Goal: Task Accomplishment & Management: Use online tool/utility

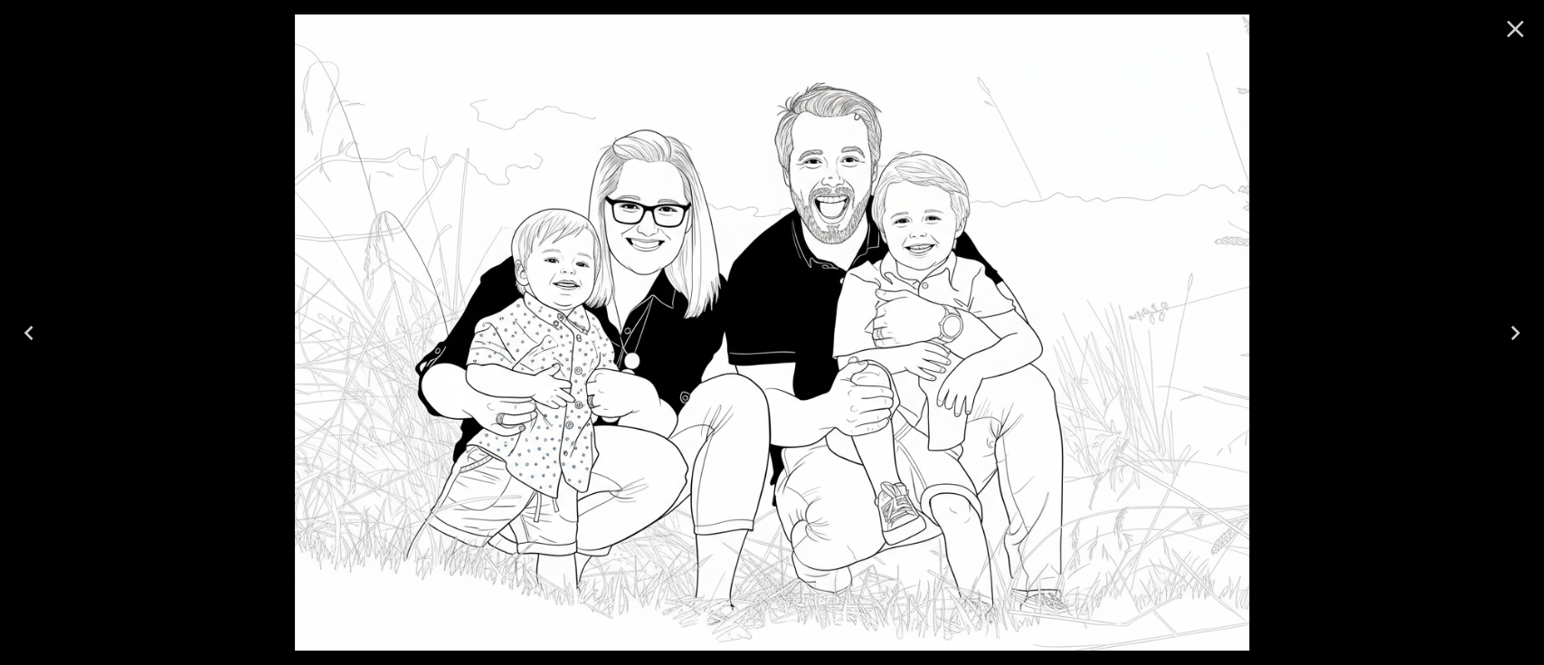
drag, startPoint x: 0, startPoint y: 0, endPoint x: 1502, endPoint y: 24, distance: 1502.5
click at [1502, 24] on icon "Close" at bounding box center [1514, 28] width 29 height 29
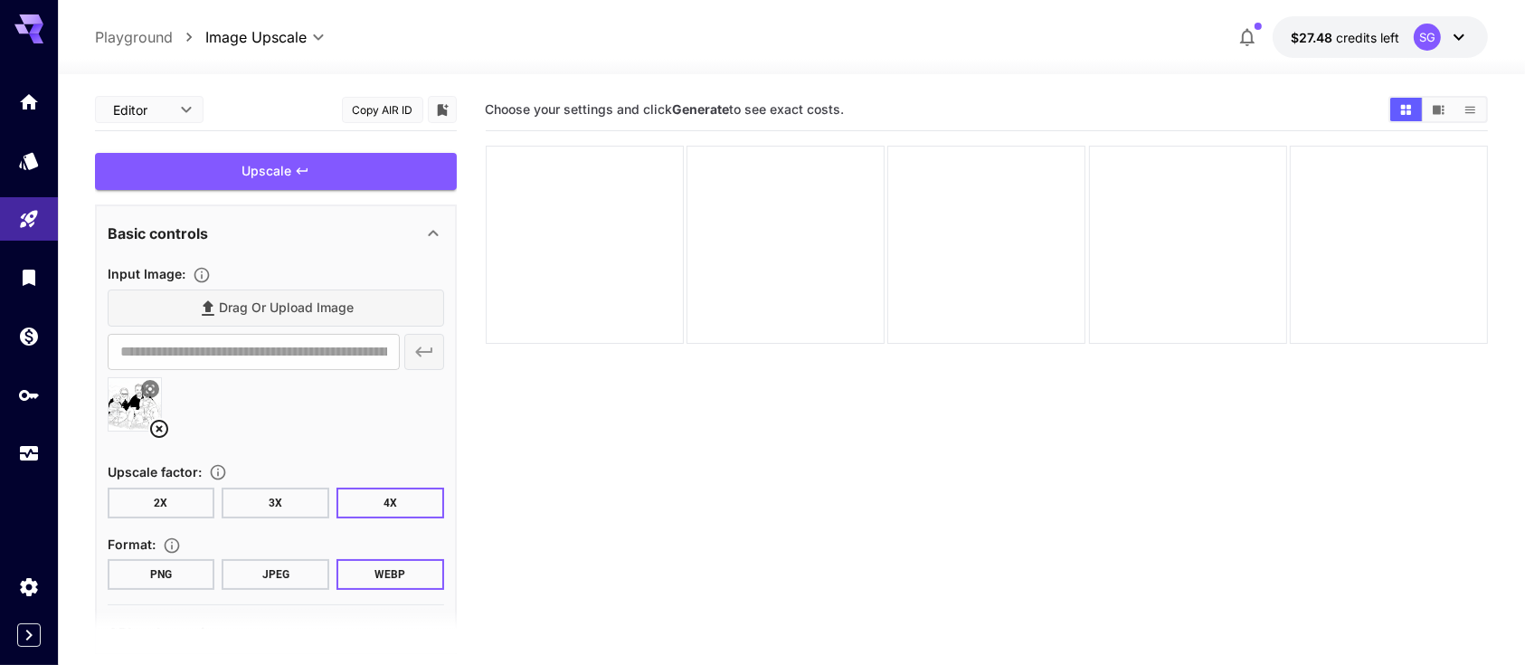
click at [155, 387] on button at bounding box center [150, 389] width 18 height 18
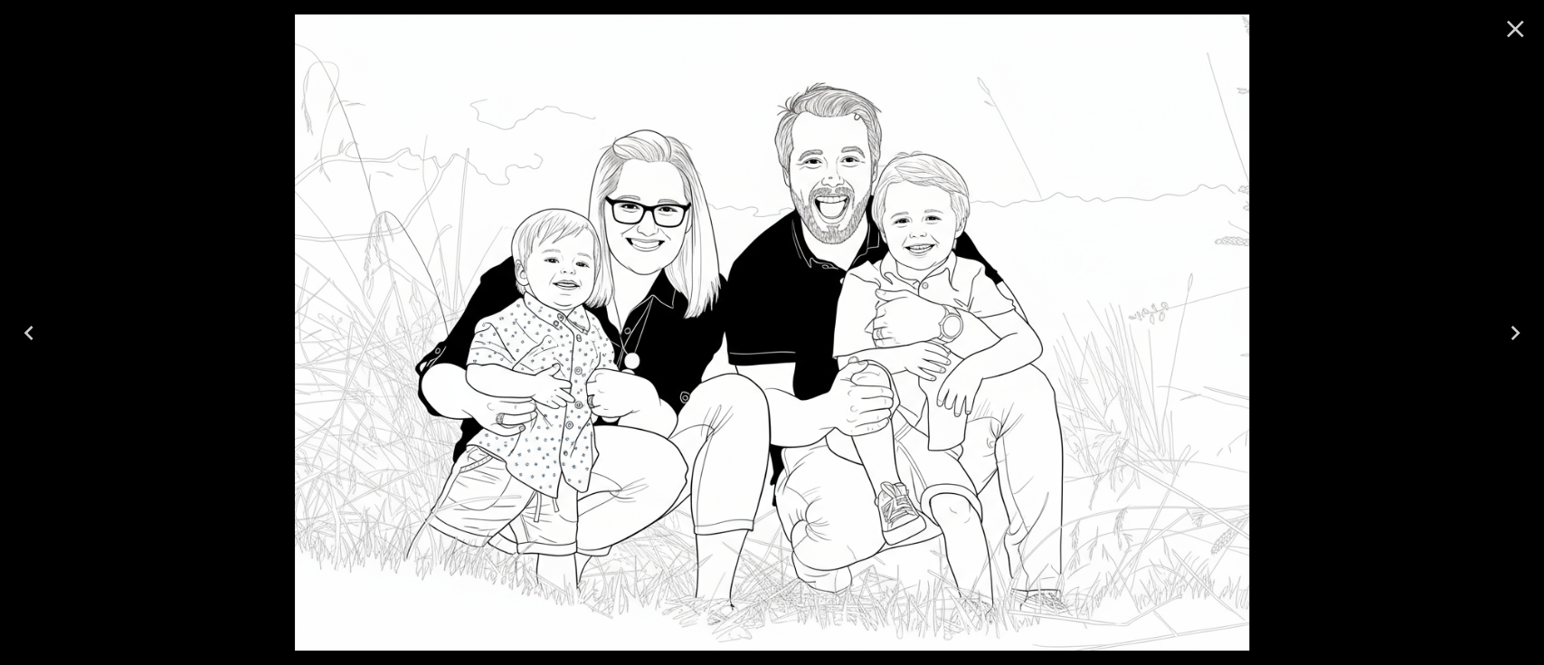
click at [1518, 24] on icon "Close" at bounding box center [1515, 29] width 17 height 17
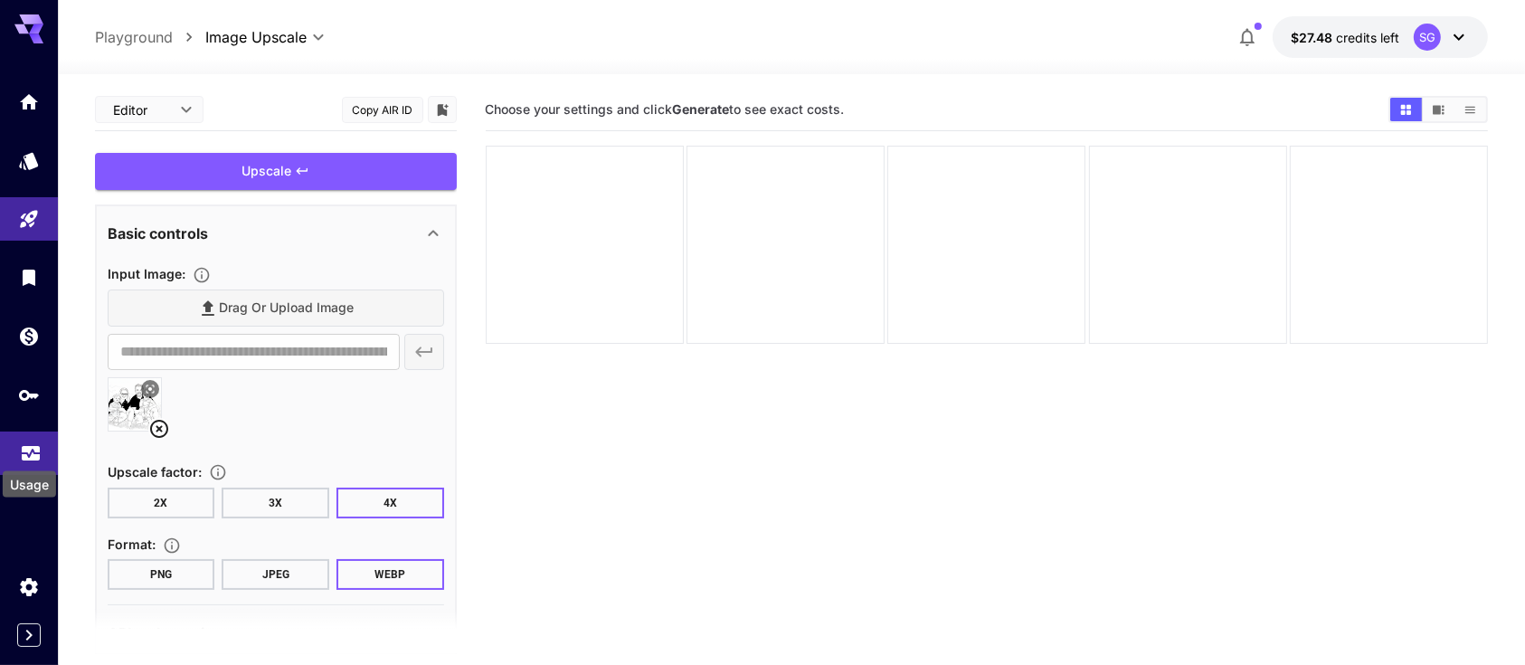
click at [23, 454] on icon "Usage" at bounding box center [31, 448] width 22 height 22
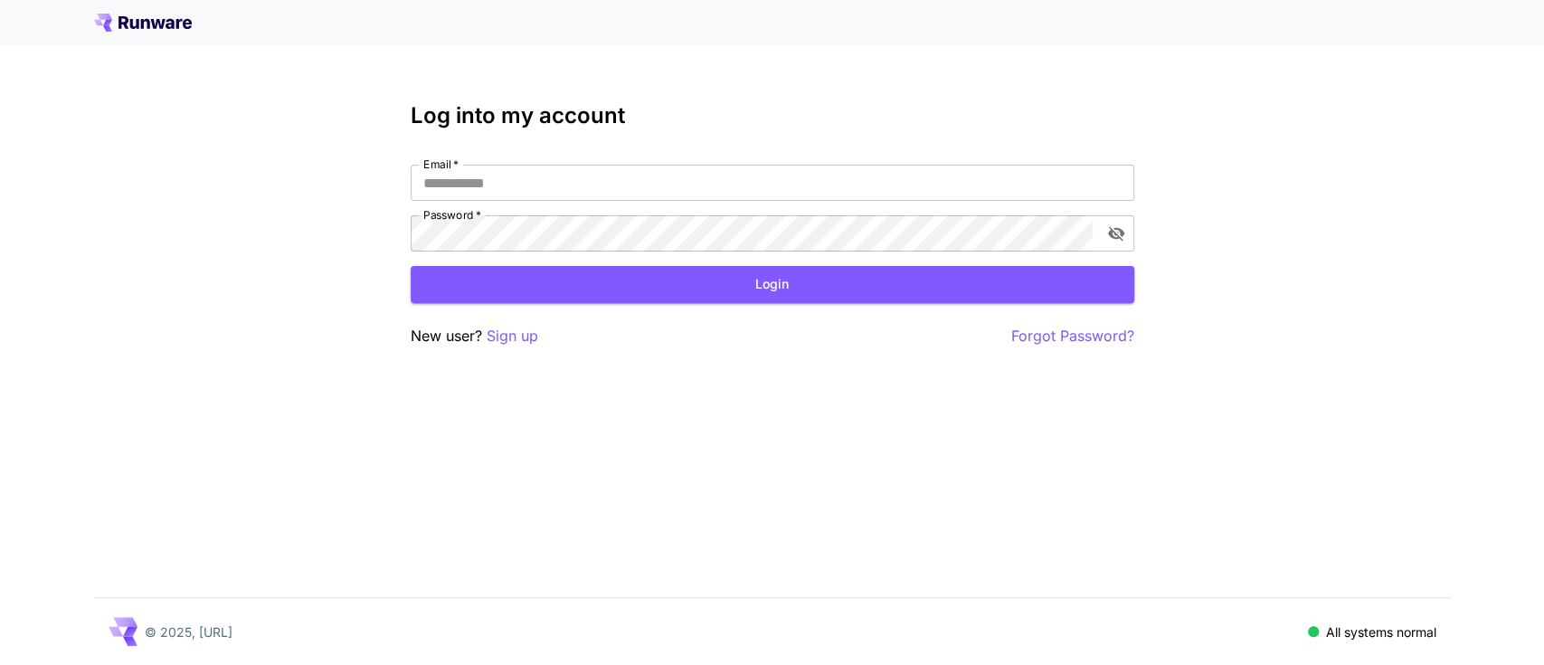
type input "**********"
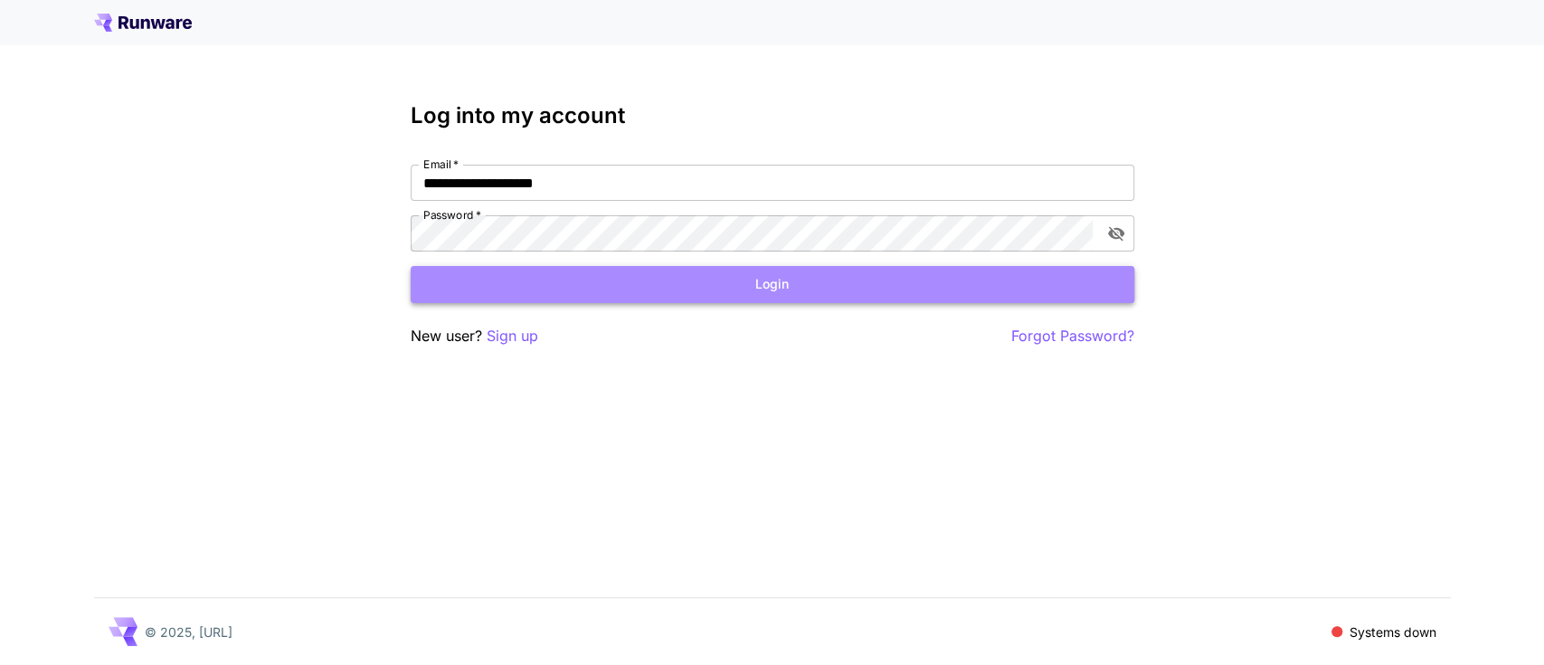
click at [739, 285] on button "Login" at bounding box center [773, 284] width 724 height 37
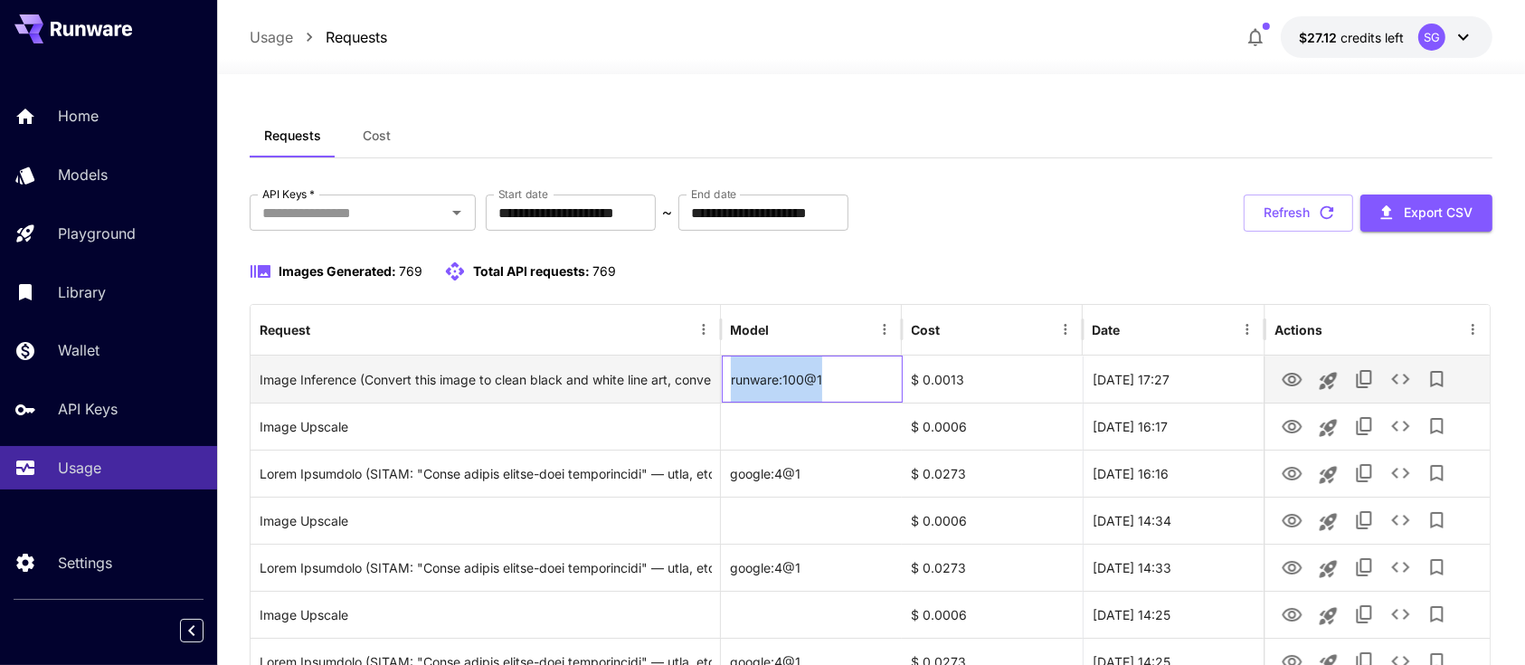
drag, startPoint x: 857, startPoint y: 383, endPoint x: 731, endPoint y: 382, distance: 125.7
click at [731, 382] on div "runware:100@1" at bounding box center [812, 378] width 181 height 47
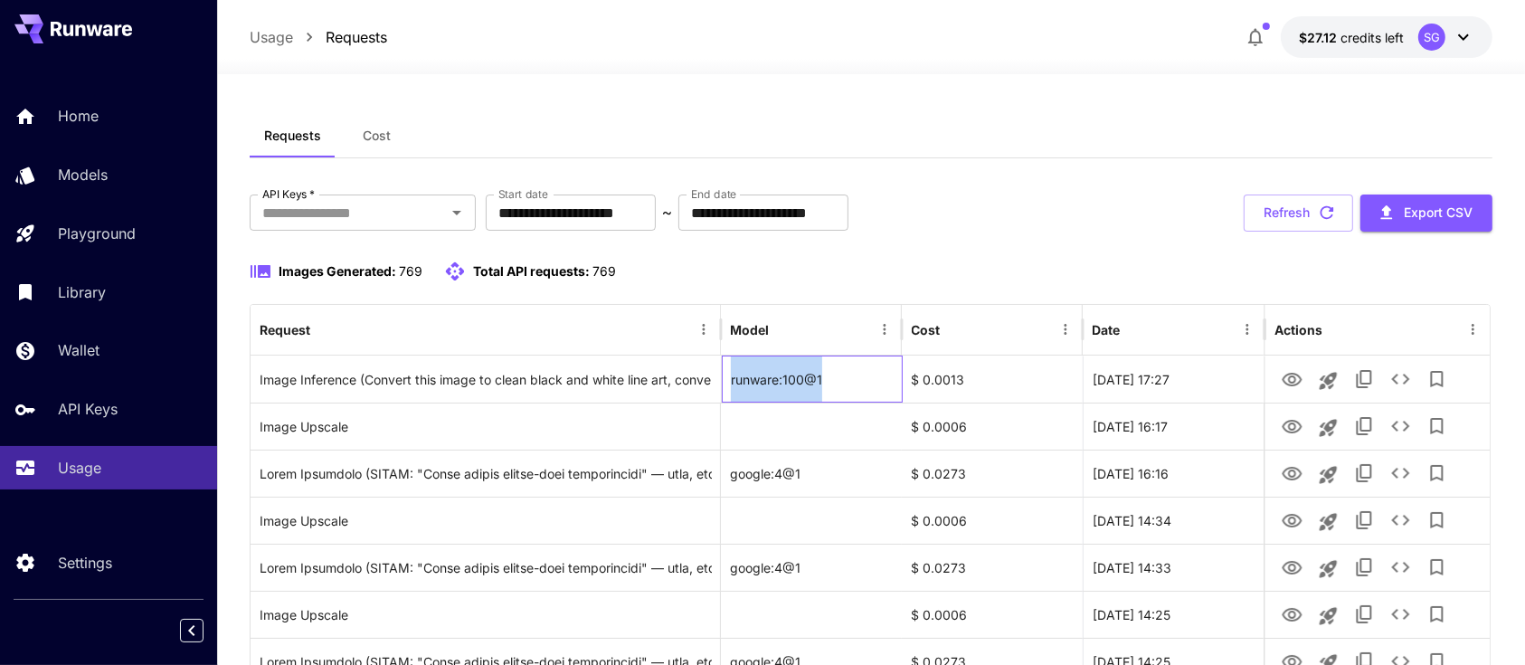
copy div "runware:100@1"
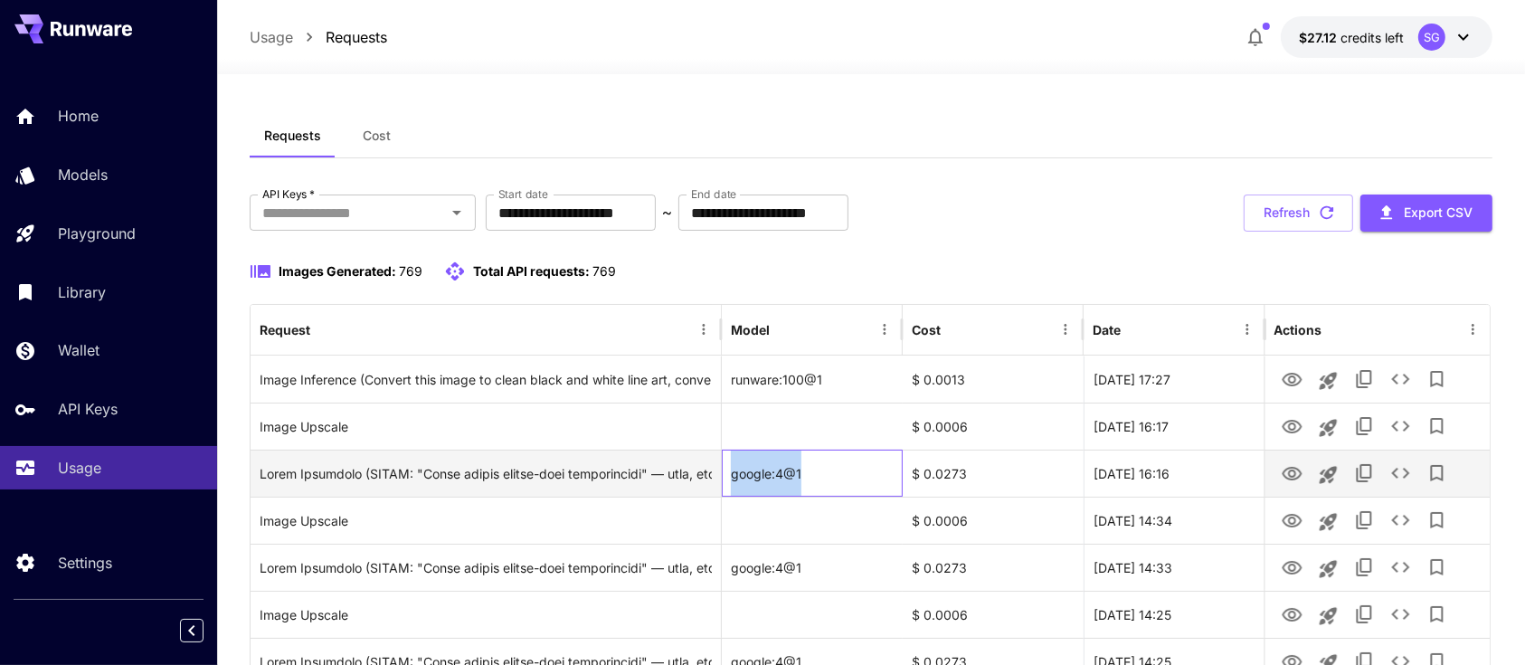
drag, startPoint x: 837, startPoint y: 473, endPoint x: 713, endPoint y: 473, distance: 123.9
click at [713, 473] on div "google:4@1 $ 0.0273 29 Aug, 2025 16:16" at bounding box center [871, 473] width 1240 height 47
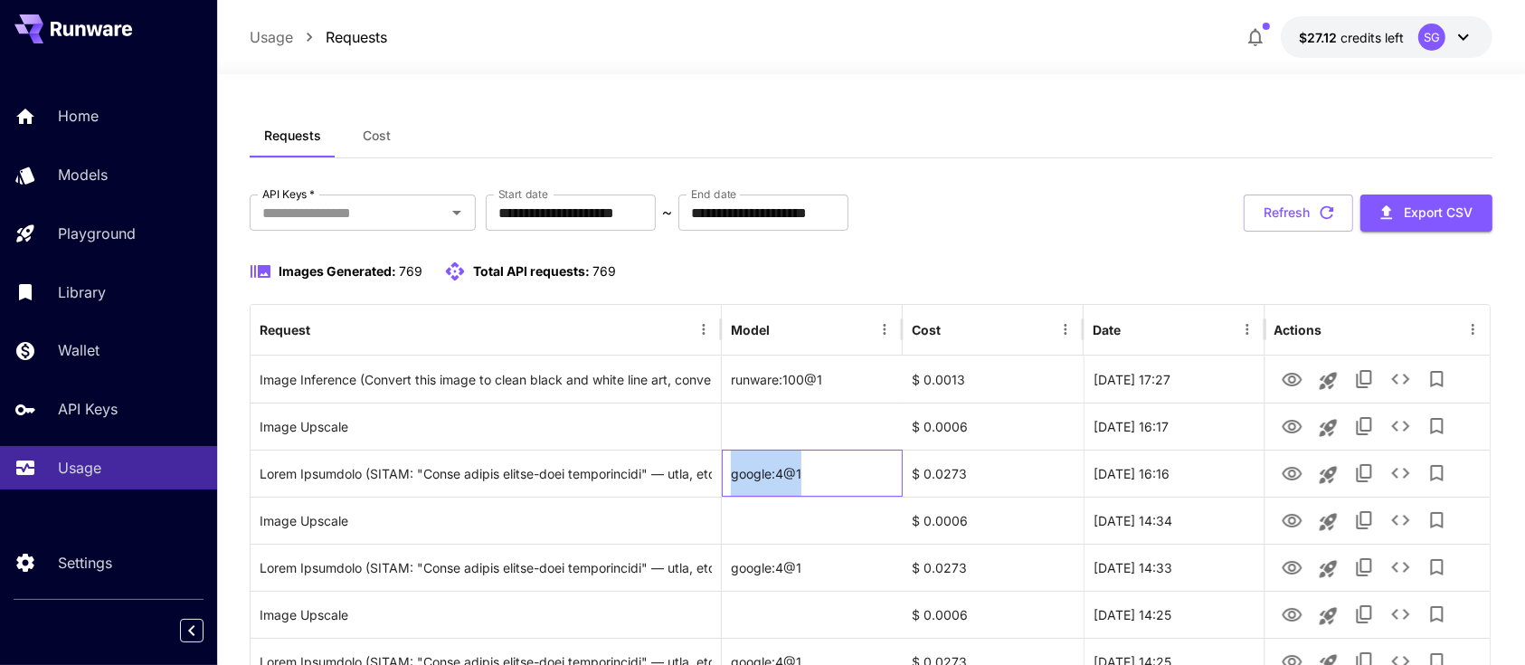
copy div "ed black outlines and flat black fills on pure white; no gray, no gradients, no…"
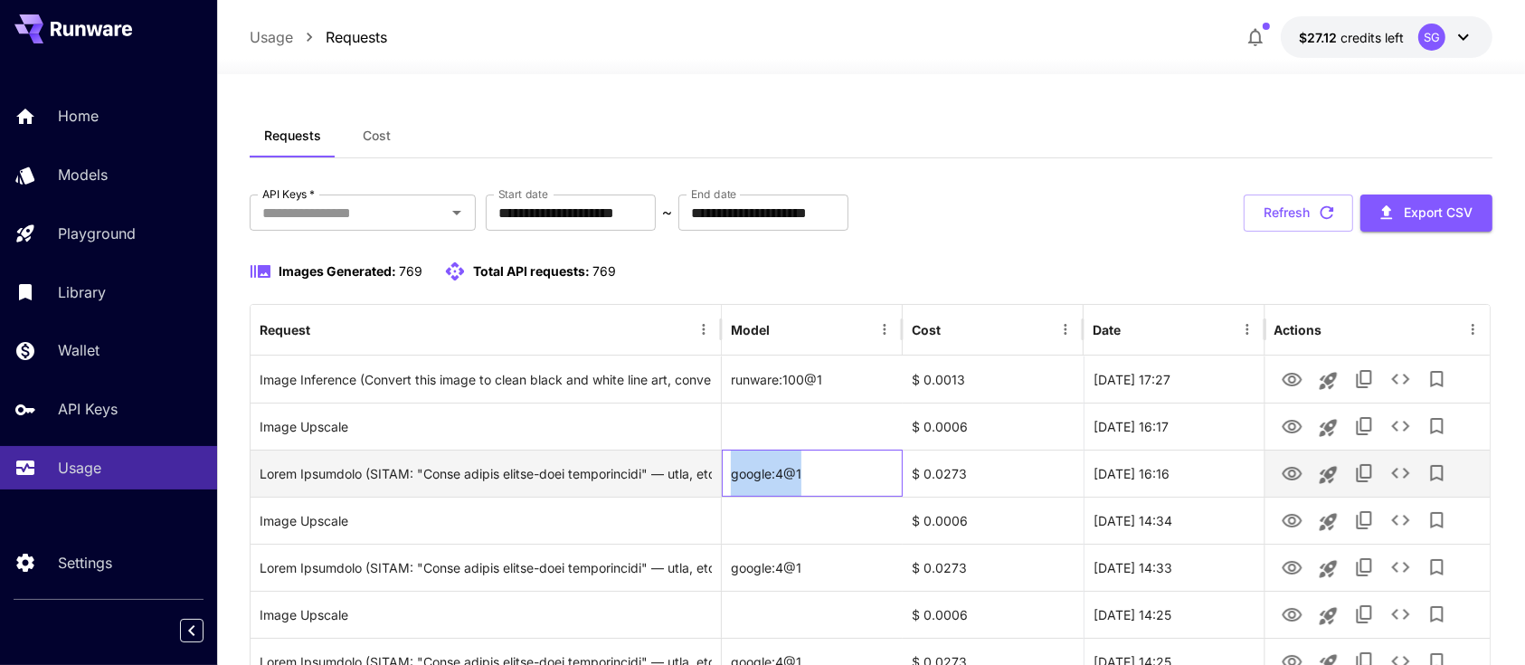
click at [773, 474] on div "google:4@1" at bounding box center [812, 473] width 181 height 47
click at [767, 474] on div "google:4@1" at bounding box center [812, 473] width 181 height 47
drag, startPoint x: 819, startPoint y: 478, endPoint x: 729, endPoint y: 476, distance: 89.6
click at [729, 476] on div "google:4@1" at bounding box center [812, 473] width 181 height 47
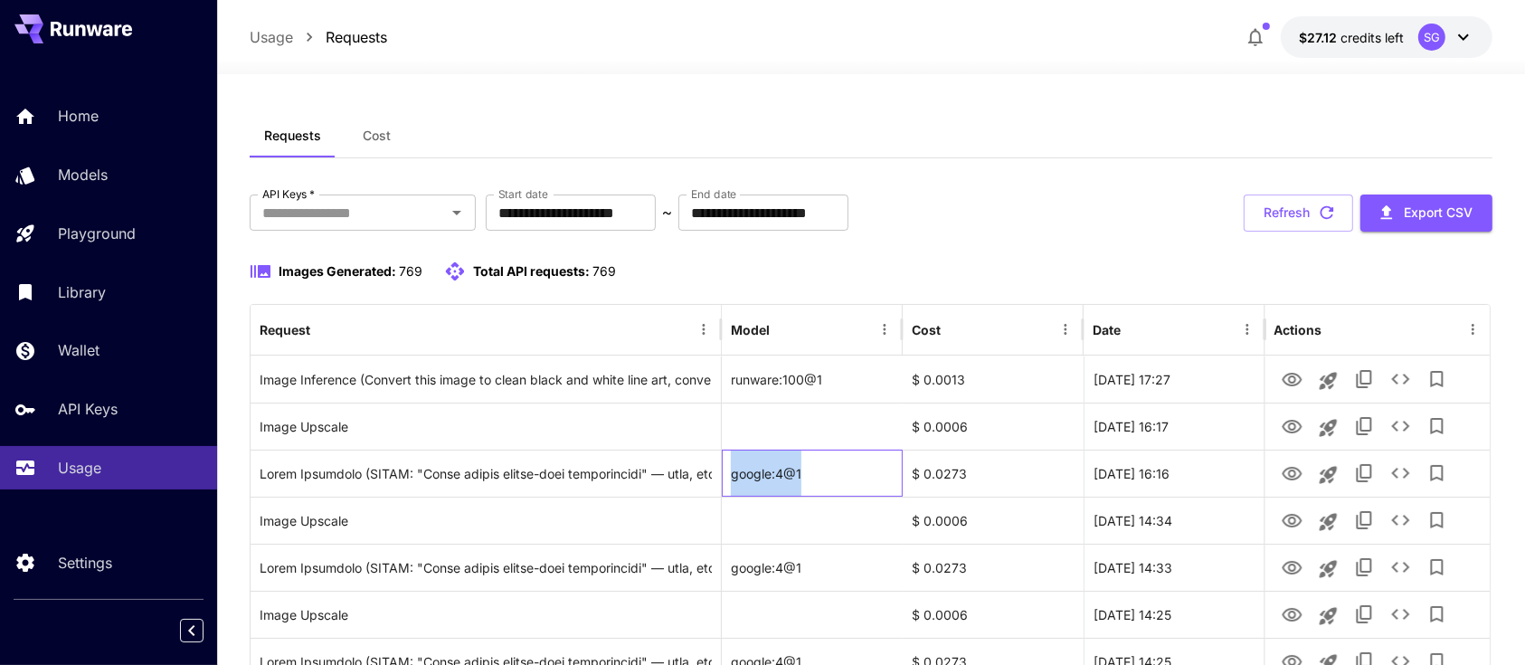
copy div "google:4@1"
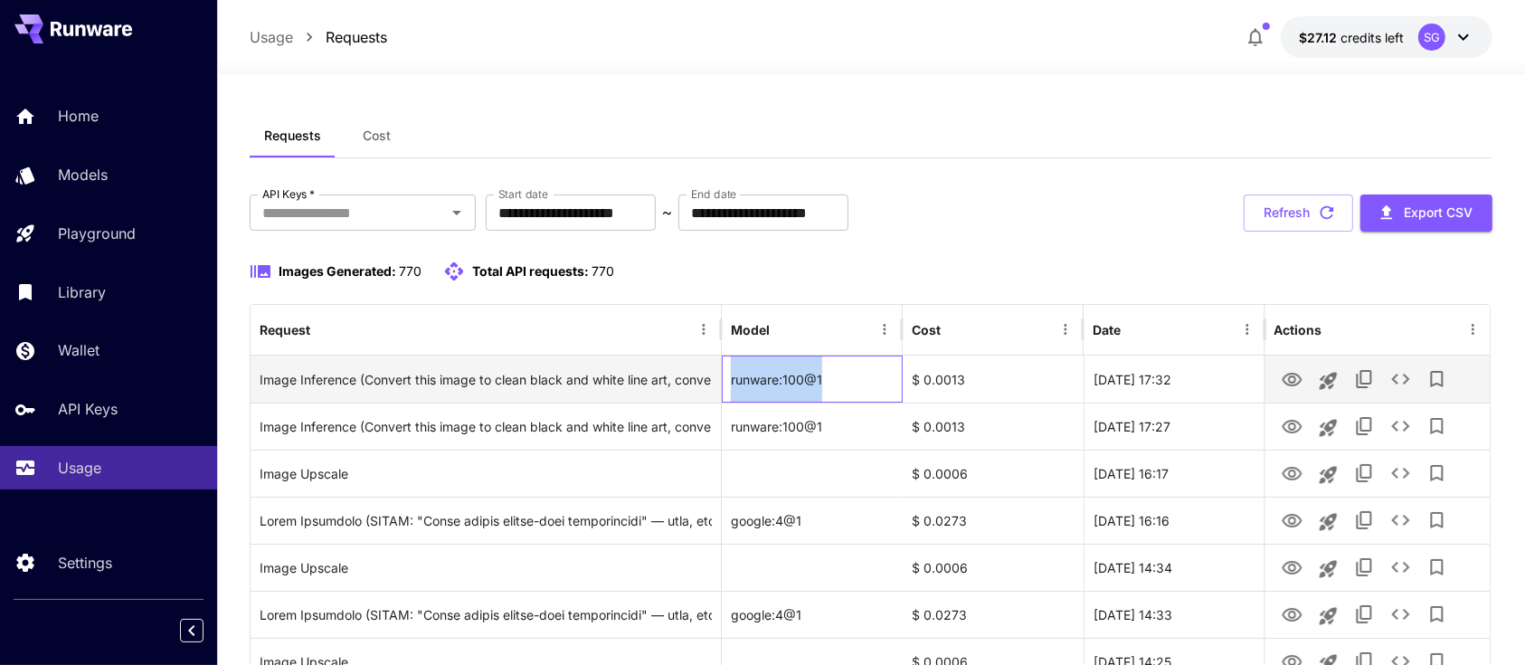
drag, startPoint x: 857, startPoint y: 376, endPoint x: 732, endPoint y: 378, distance: 125.7
click at [732, 378] on div "runware:100@1" at bounding box center [812, 378] width 181 height 47
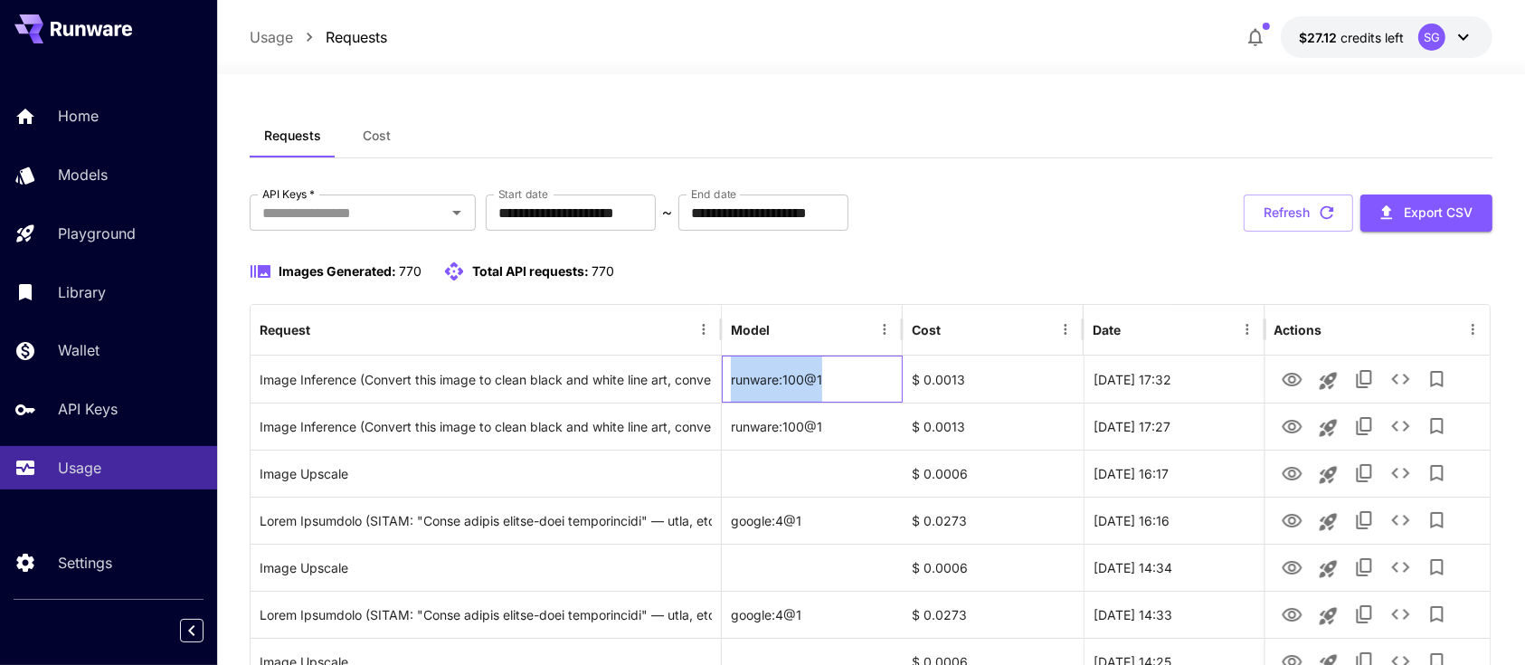
copy div "runware:100@1"
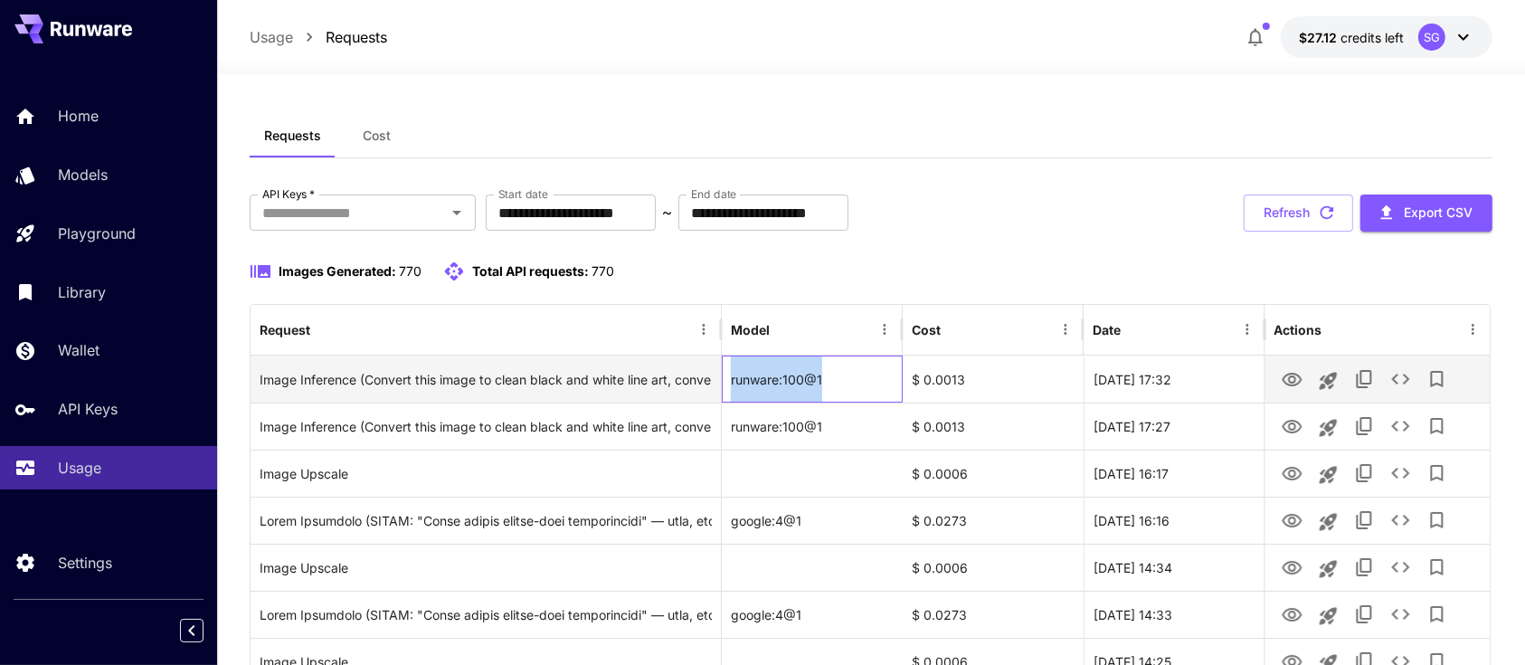
click at [859, 376] on div "runware:100@1" at bounding box center [812, 378] width 181 height 47
drag, startPoint x: 891, startPoint y: 375, endPoint x: 855, endPoint y: 378, distance: 36.3
click at [890, 375] on div "runware:100@1" at bounding box center [812, 378] width 181 height 47
click at [855, 378] on div "runware:100@1" at bounding box center [812, 378] width 181 height 47
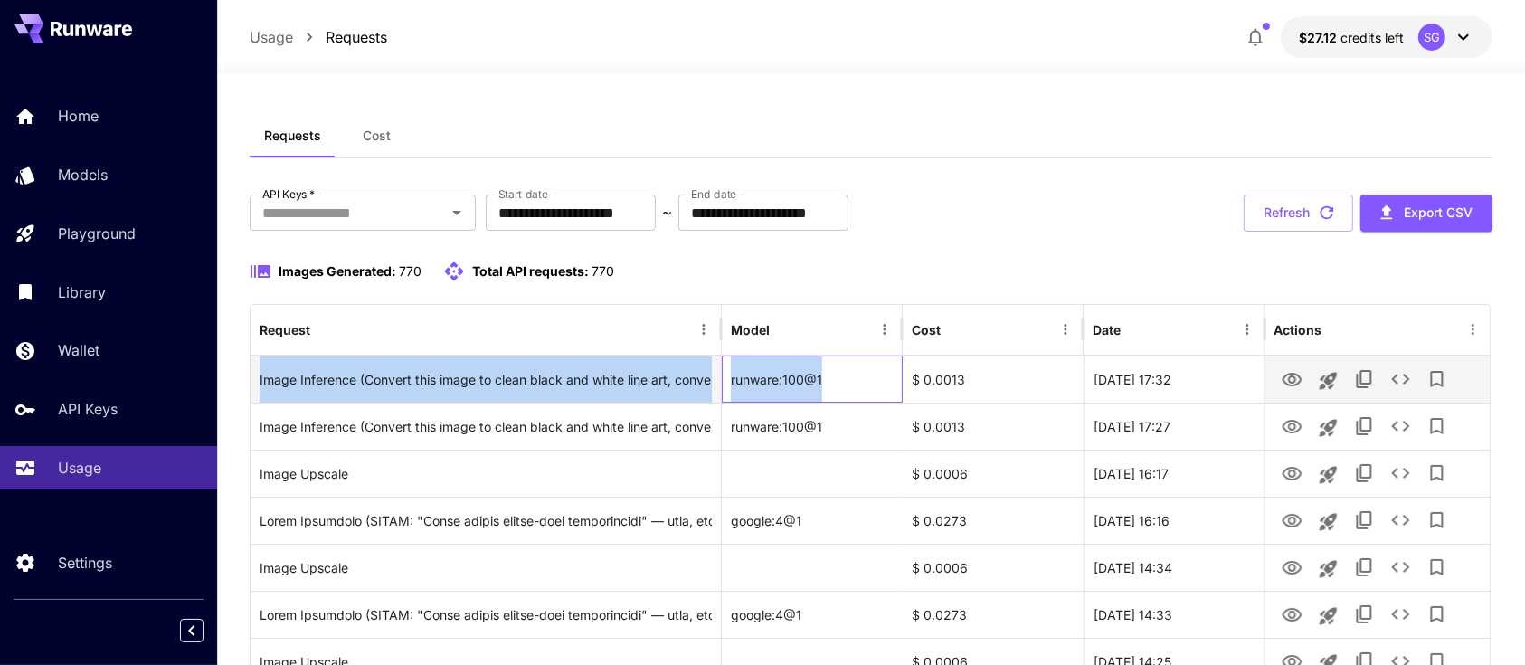
drag, startPoint x: 876, startPoint y: 378, endPoint x: 252, endPoint y: 383, distance: 624.1
click at [252, 383] on div "Image Inference (Convert this image to clean black and white line art, convert …" at bounding box center [871, 378] width 1240 height 47
copy div "Image Inference (Convert this image to clean black and white line art, convert …"
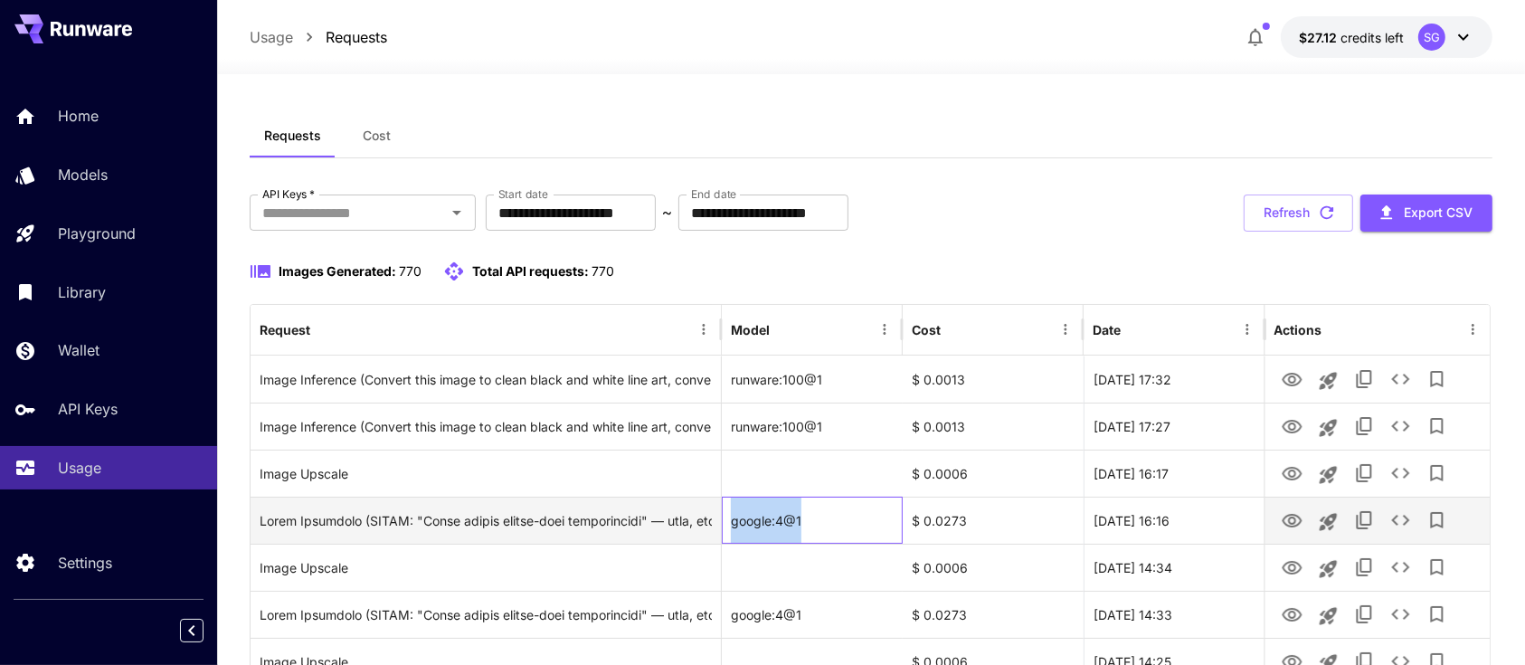
drag, startPoint x: 775, startPoint y: 523, endPoint x: 731, endPoint y: 525, distance: 44.4
click at [731, 525] on div "google:4@1" at bounding box center [812, 520] width 181 height 47
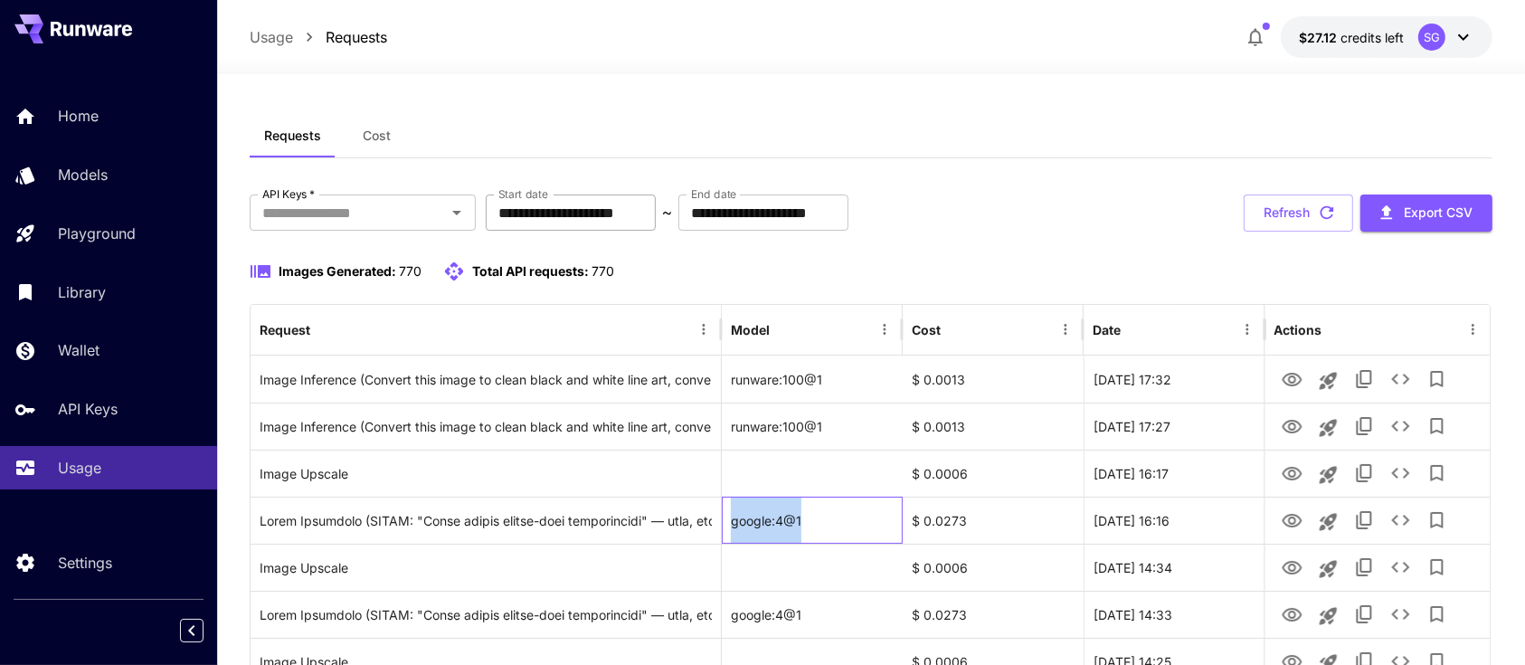
copy div "google:4@1"
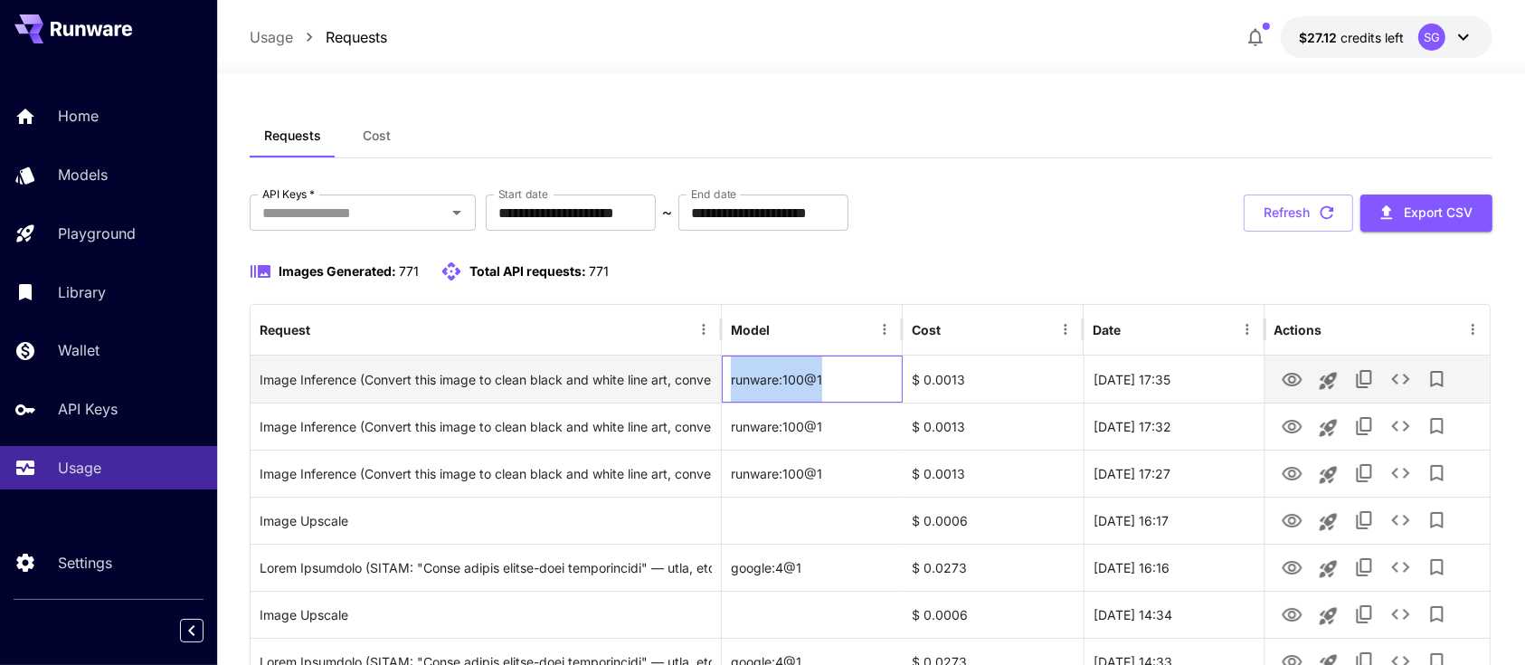
drag, startPoint x: 842, startPoint y: 376, endPoint x: 732, endPoint y: 381, distance: 110.4
click at [732, 381] on div "runware:100@1" at bounding box center [812, 378] width 181 height 47
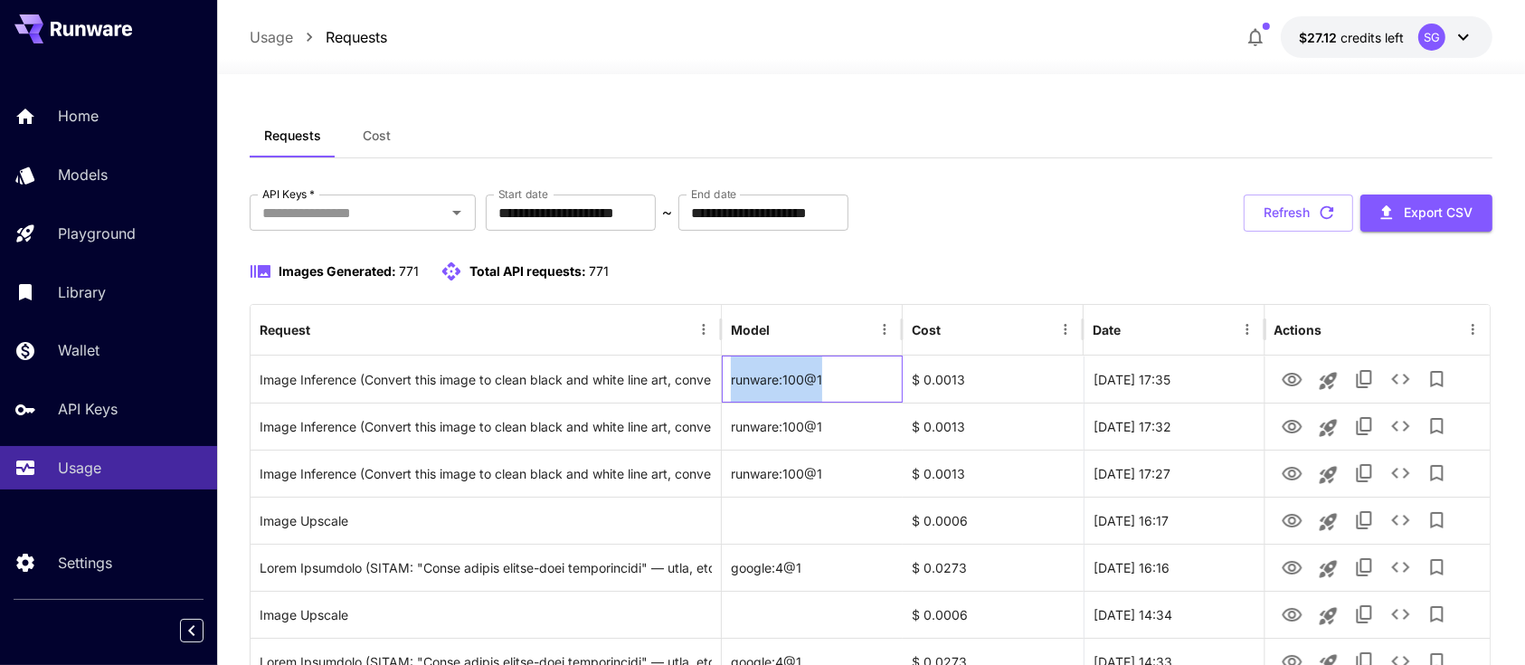
copy div "runware:100@1"
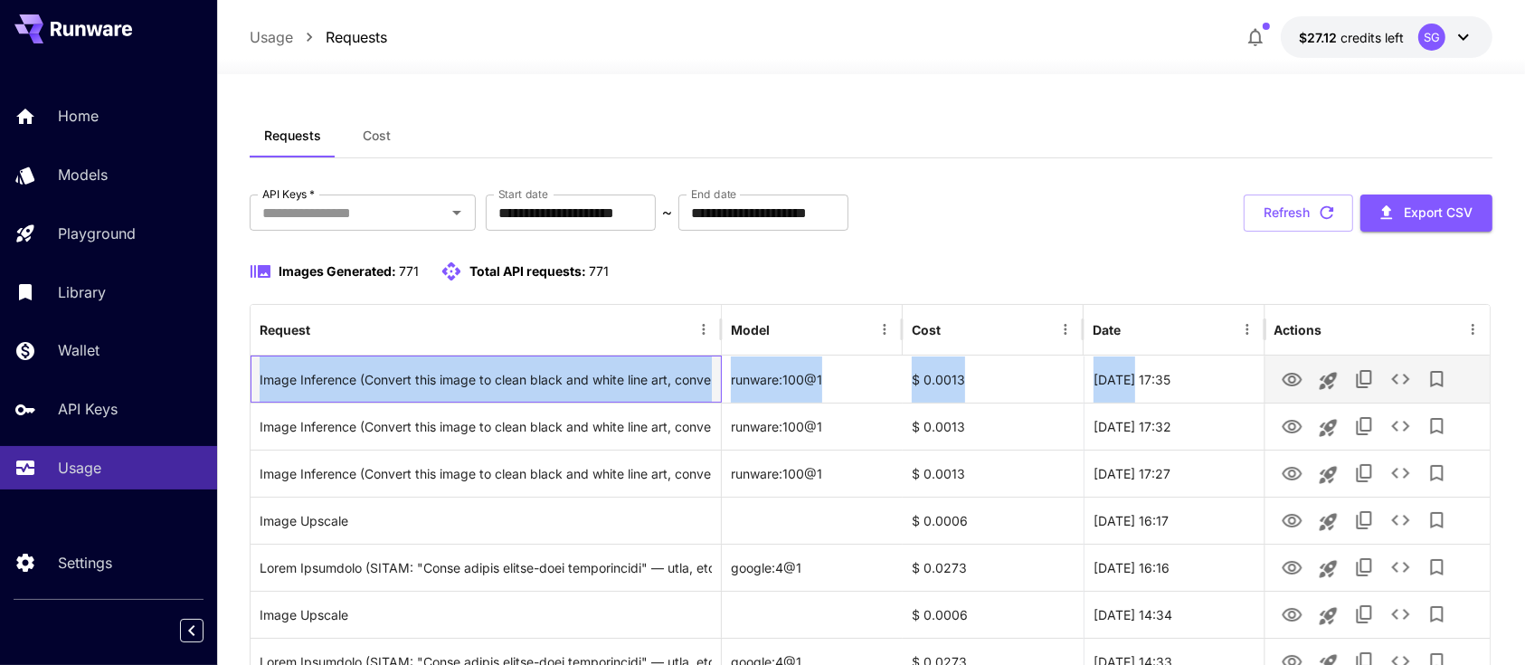
drag, startPoint x: 251, startPoint y: 374, endPoint x: 1135, endPoint y: 374, distance: 884.5
click at [1135, 374] on div "Image Inference (Convert this image to clean black and white line art, convert …" at bounding box center [871, 378] width 1240 height 47
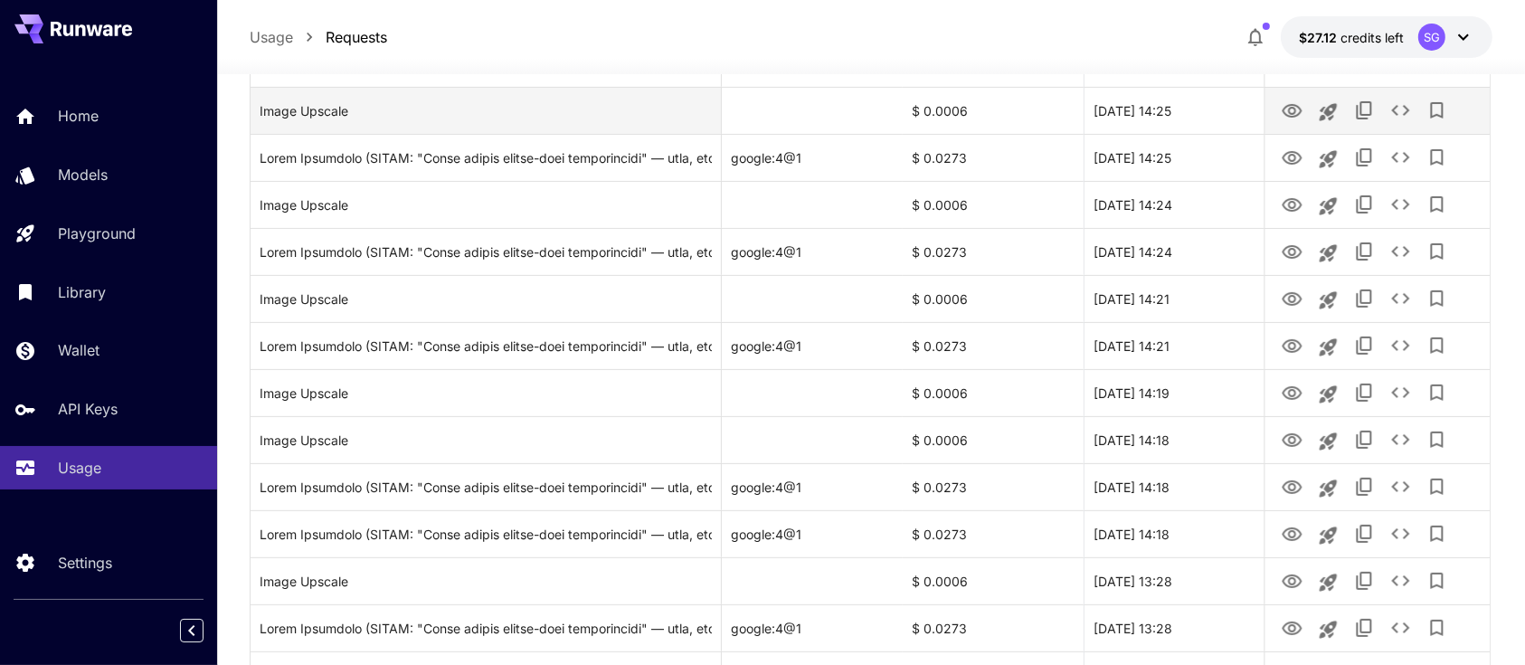
scroll to position [602, 0]
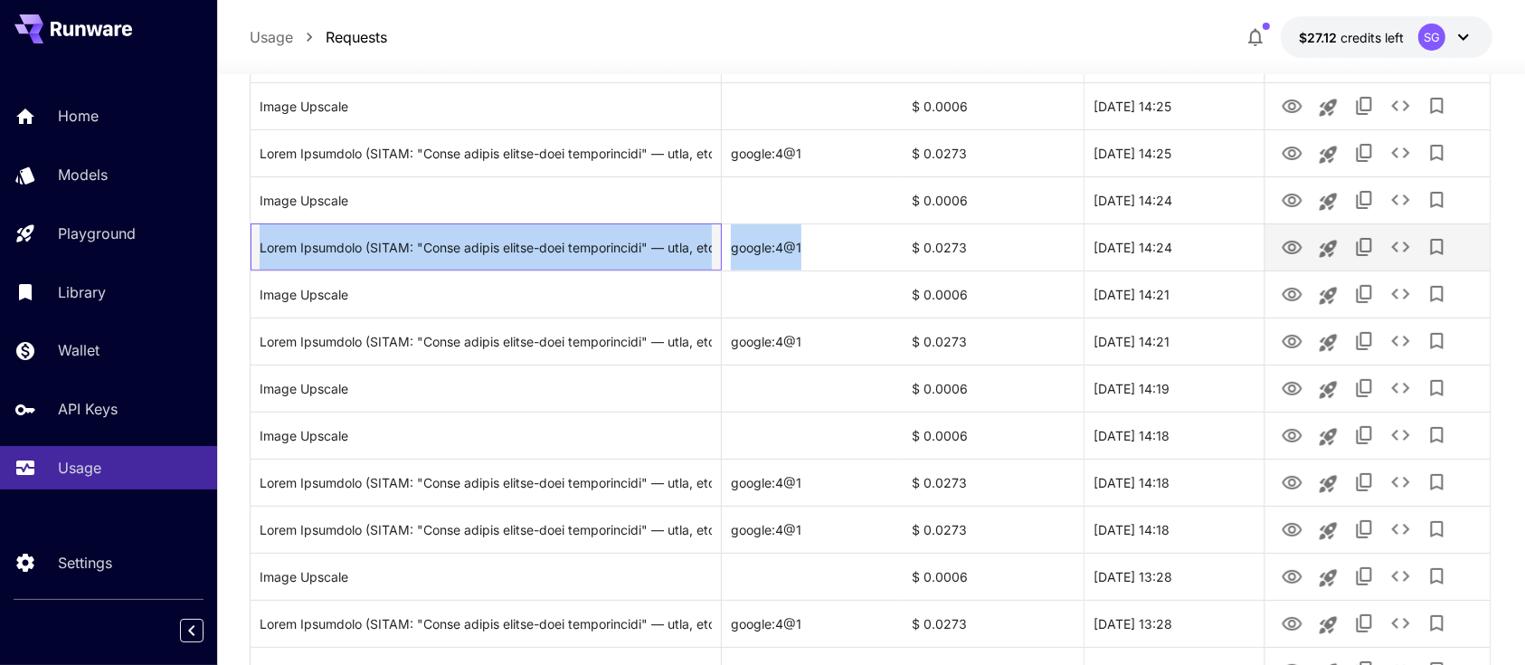
drag, startPoint x: 252, startPoint y: 244, endPoint x: 874, endPoint y: 240, distance: 621.4
click at [874, 240] on div "google:4@1 $ 0.0273 [DATE] 14:24" at bounding box center [871, 246] width 1240 height 47
copy div "Lorem Ipsumdolo (SITAM: "Conse adipis elitse-doei temporincidi" — utla, etdolo …"
click at [601, 235] on div "Click to copy prompt" at bounding box center [486, 247] width 452 height 46
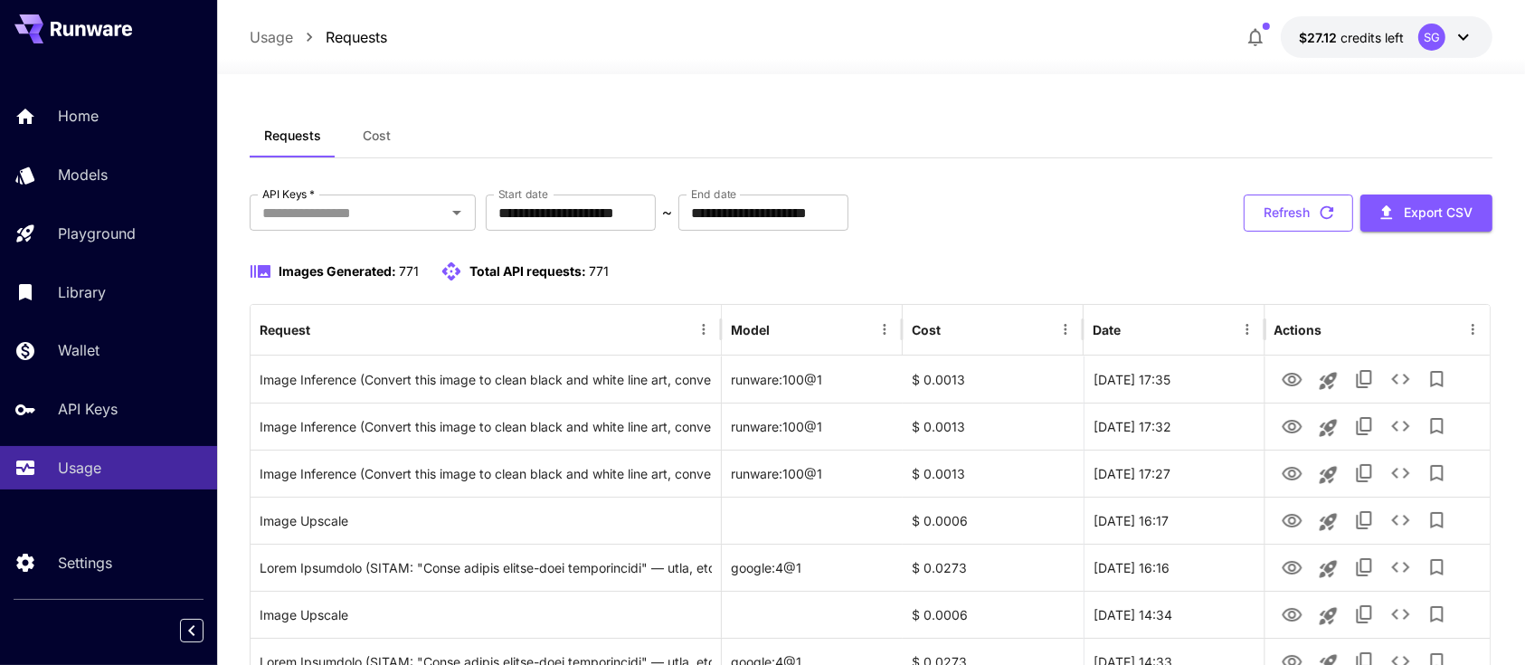
click at [1283, 213] on button "Refresh" at bounding box center [1298, 212] width 109 height 37
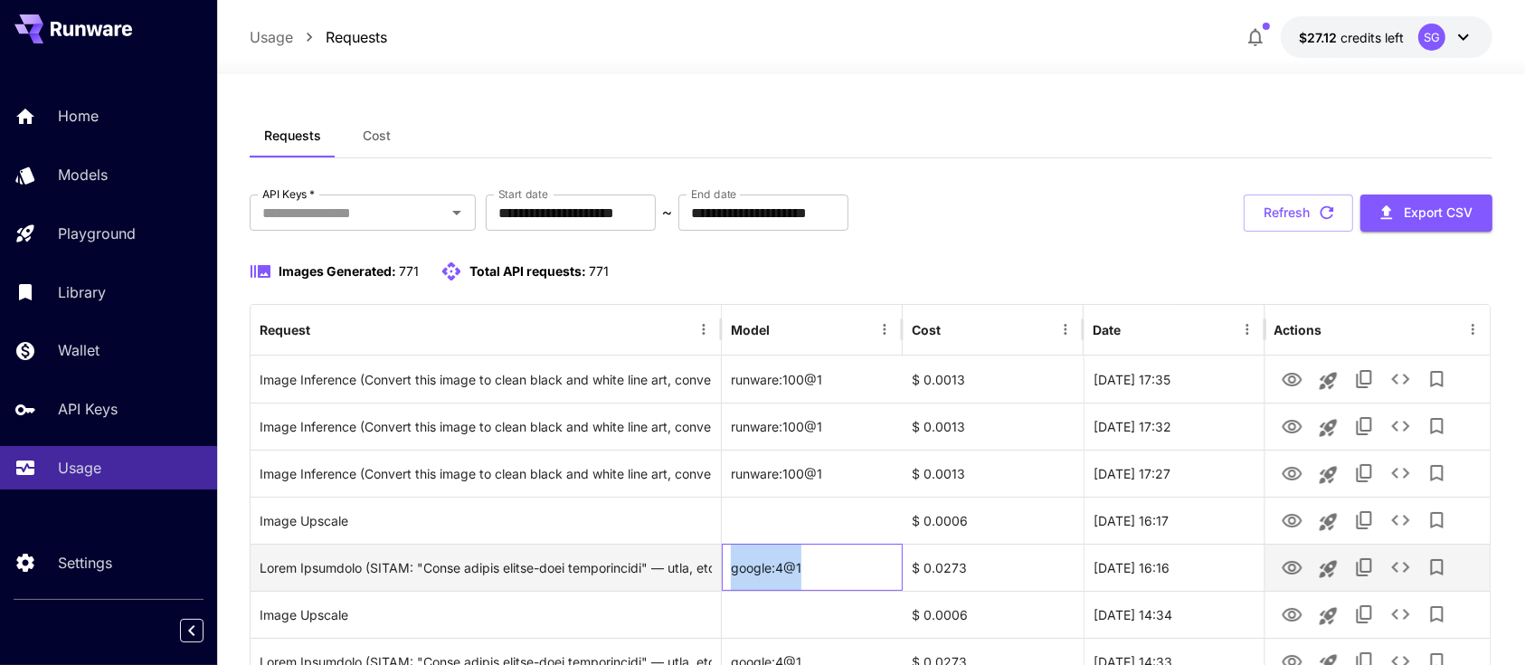
drag, startPoint x: 818, startPoint y: 565, endPoint x: 732, endPoint y: 570, distance: 86.0
click at [732, 570] on div "google:4@1" at bounding box center [812, 567] width 181 height 47
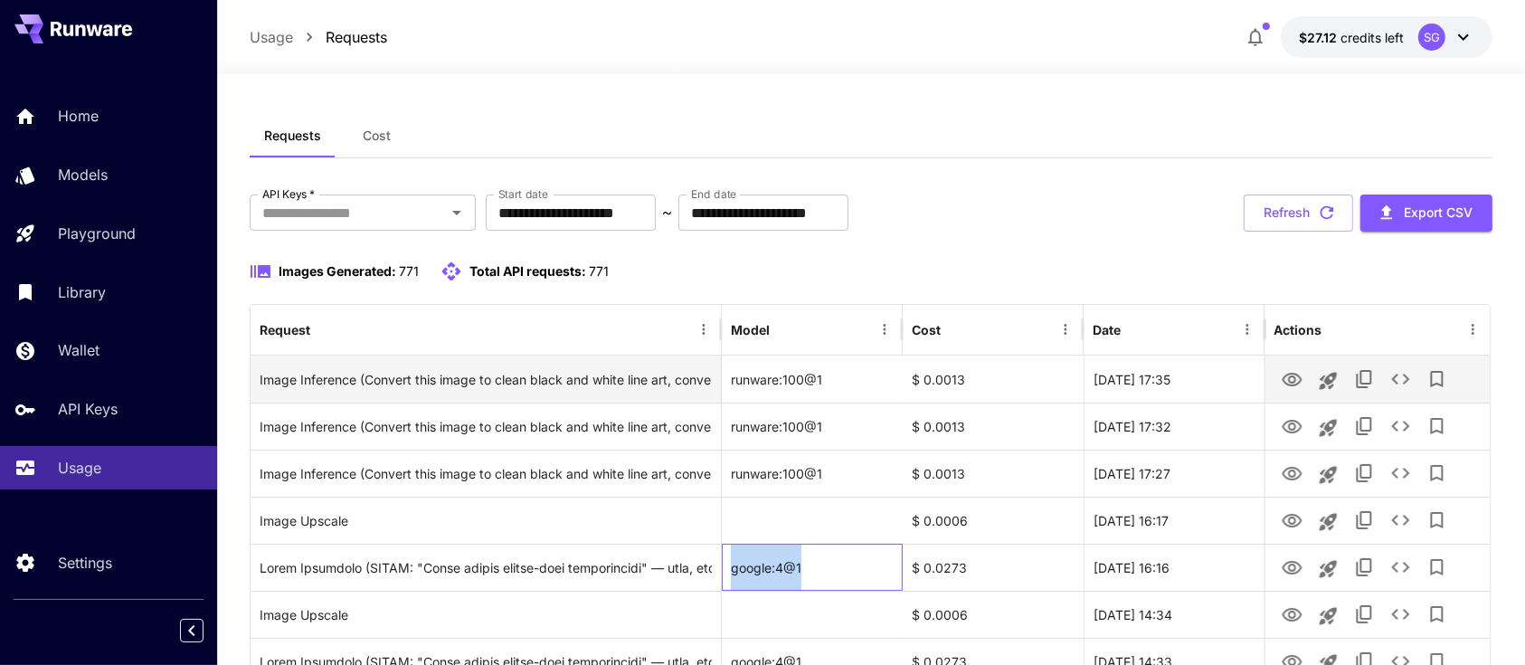
copy div "google:4@1"
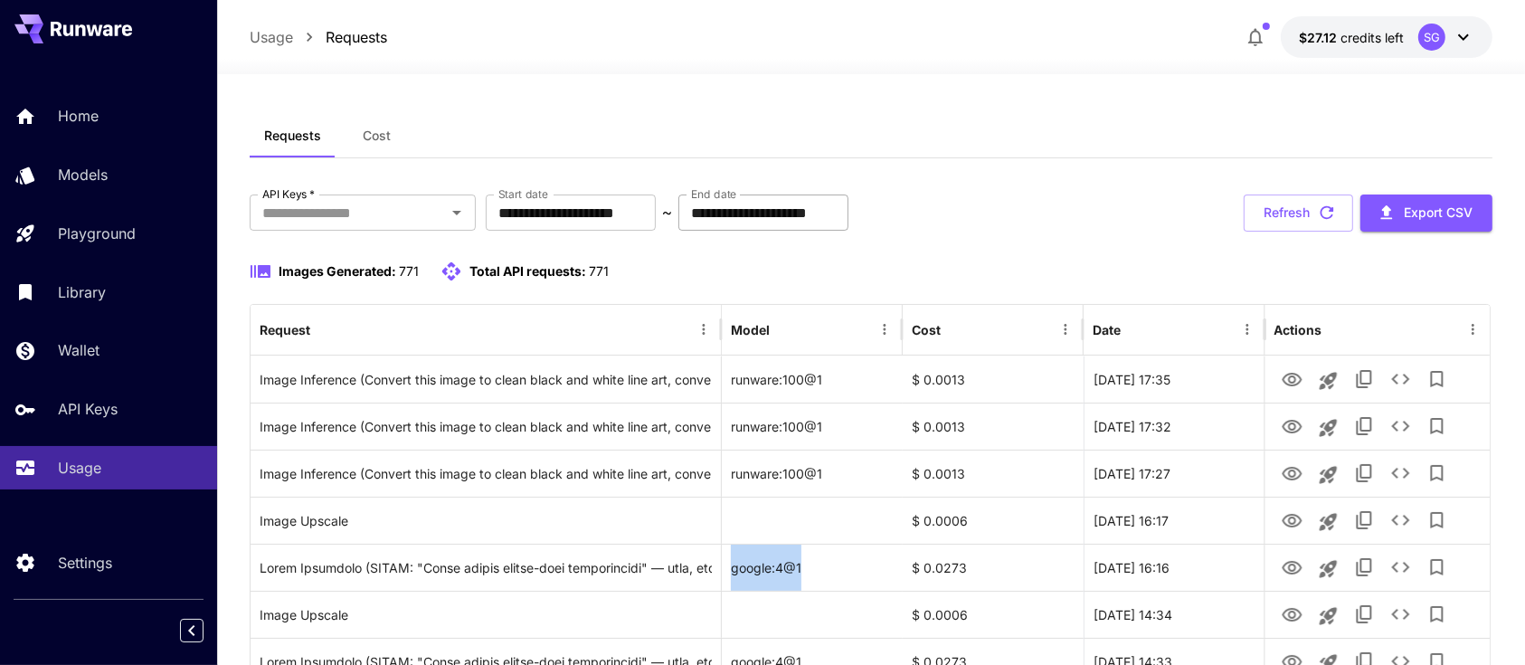
drag, startPoint x: 1307, startPoint y: 211, endPoint x: 871, endPoint y: 201, distance: 436.1
click at [1305, 211] on button "Refresh" at bounding box center [1298, 212] width 109 height 37
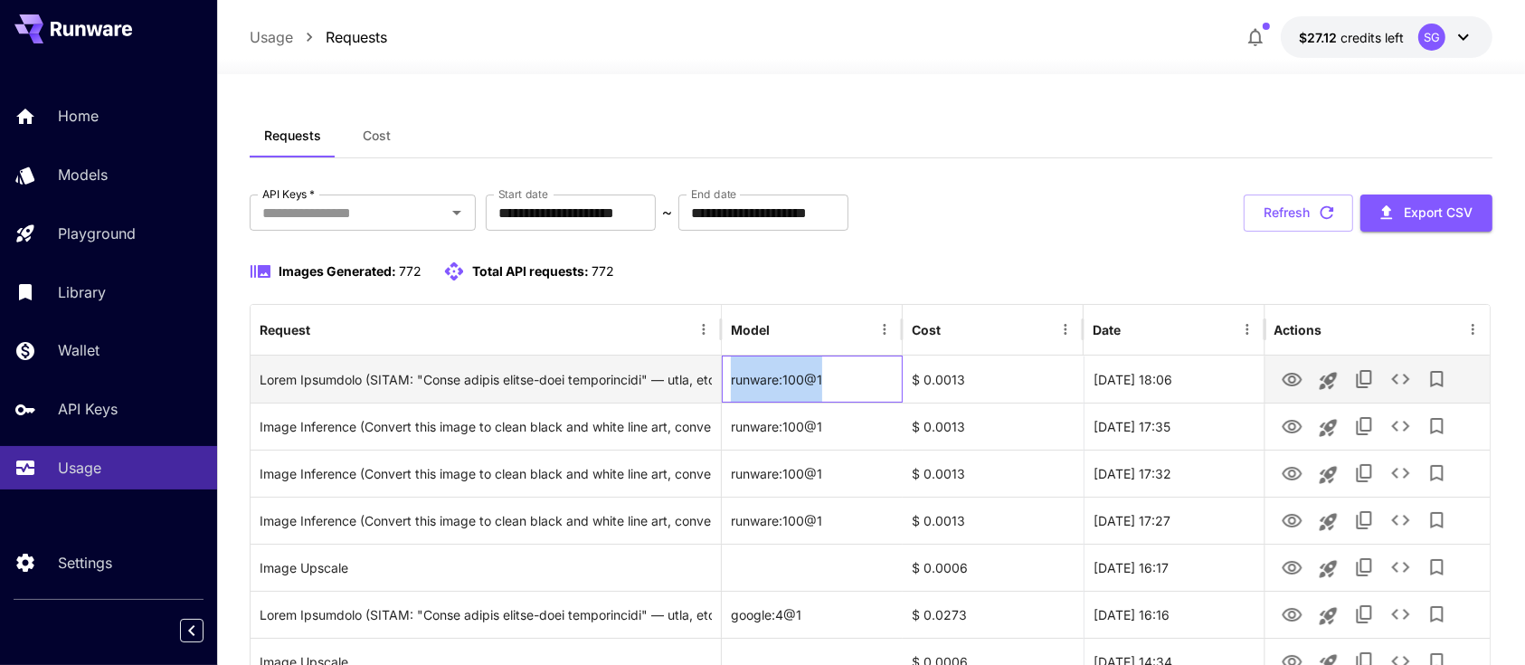
drag, startPoint x: 839, startPoint y: 387, endPoint x: 731, endPoint y: 387, distance: 108.5
click at [731, 387] on div "runware:100@1" at bounding box center [812, 378] width 181 height 47
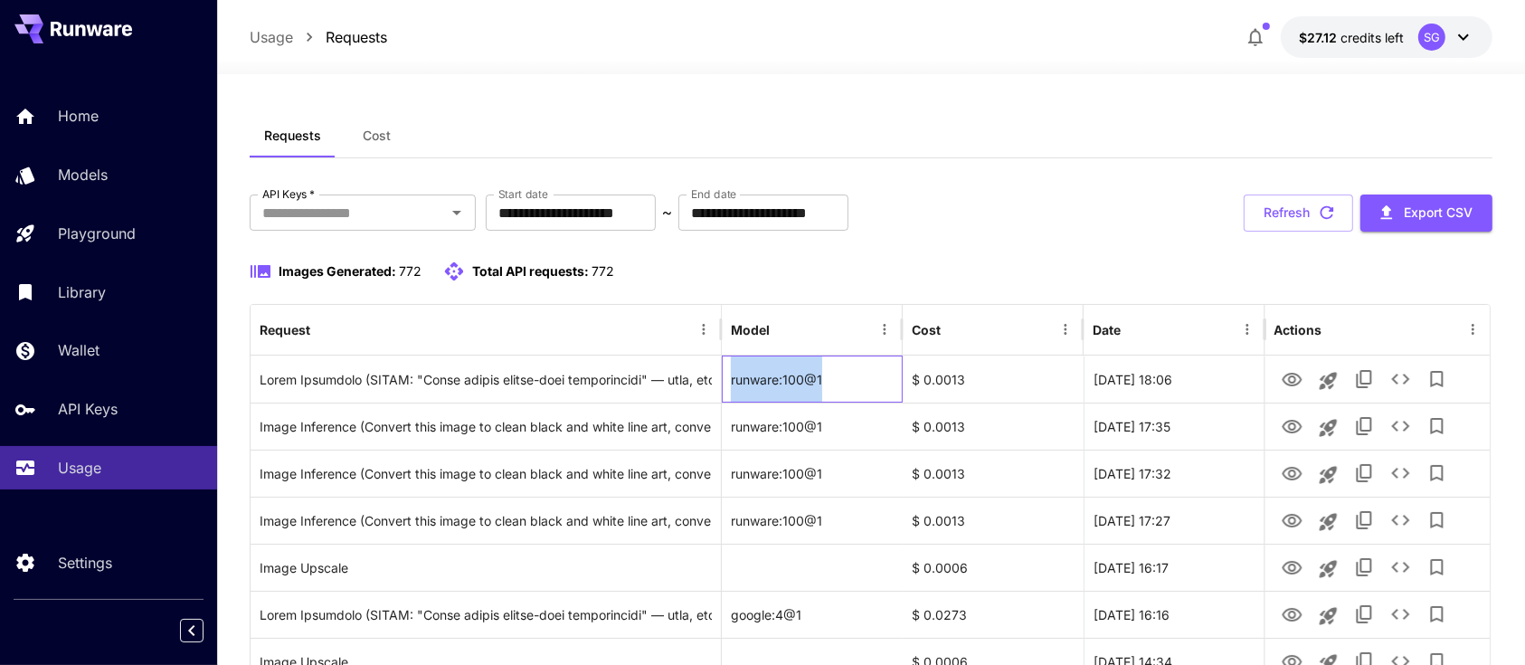
copy div "runware:100@1"
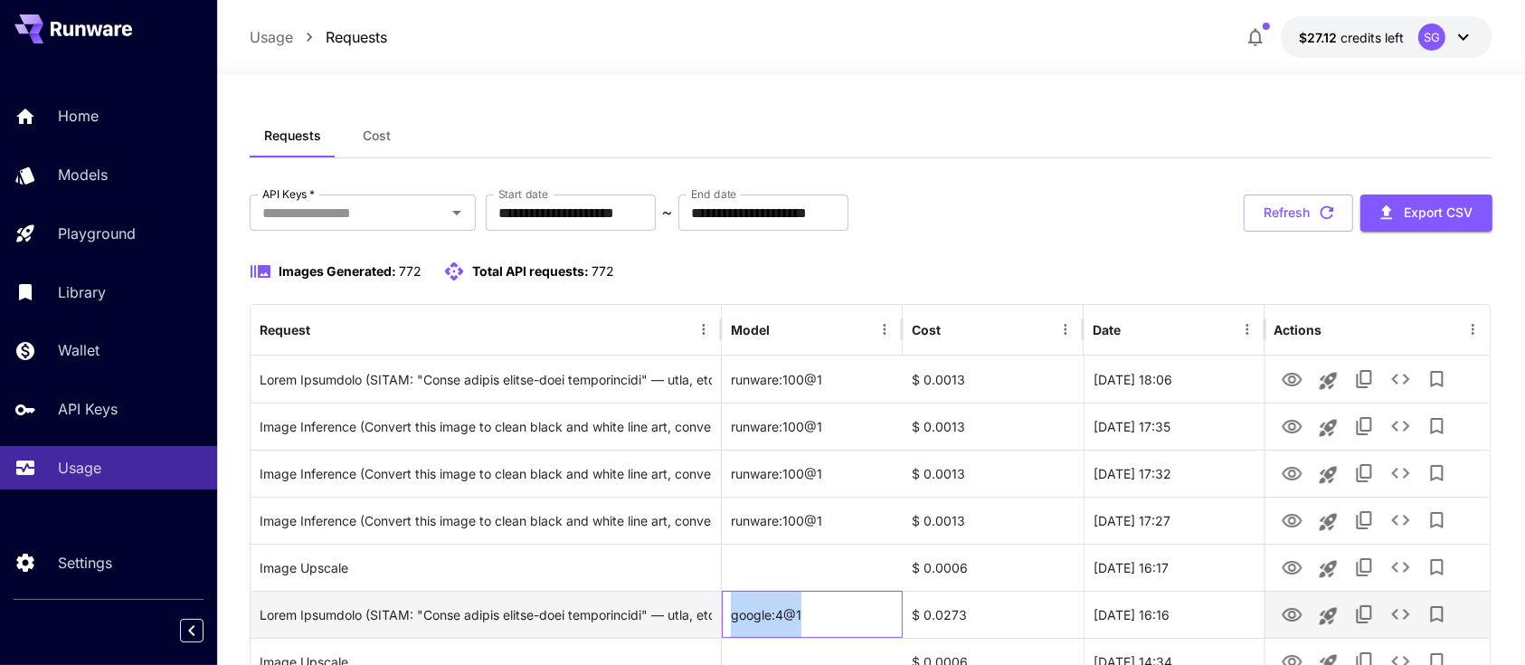
drag, startPoint x: 818, startPoint y: 617, endPoint x: 728, endPoint y: 610, distance: 89.8
click at [728, 610] on div "google:4@1" at bounding box center [812, 614] width 181 height 47
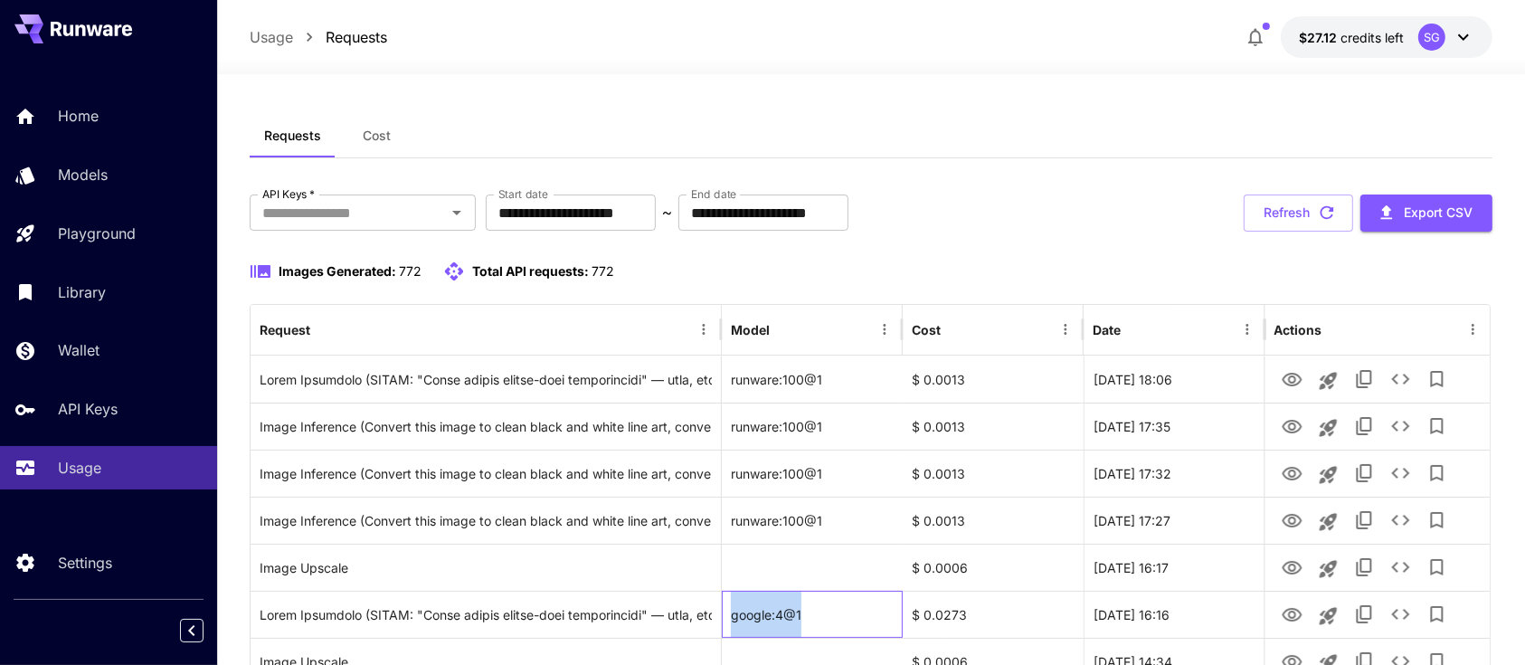
copy div "google:4@1"
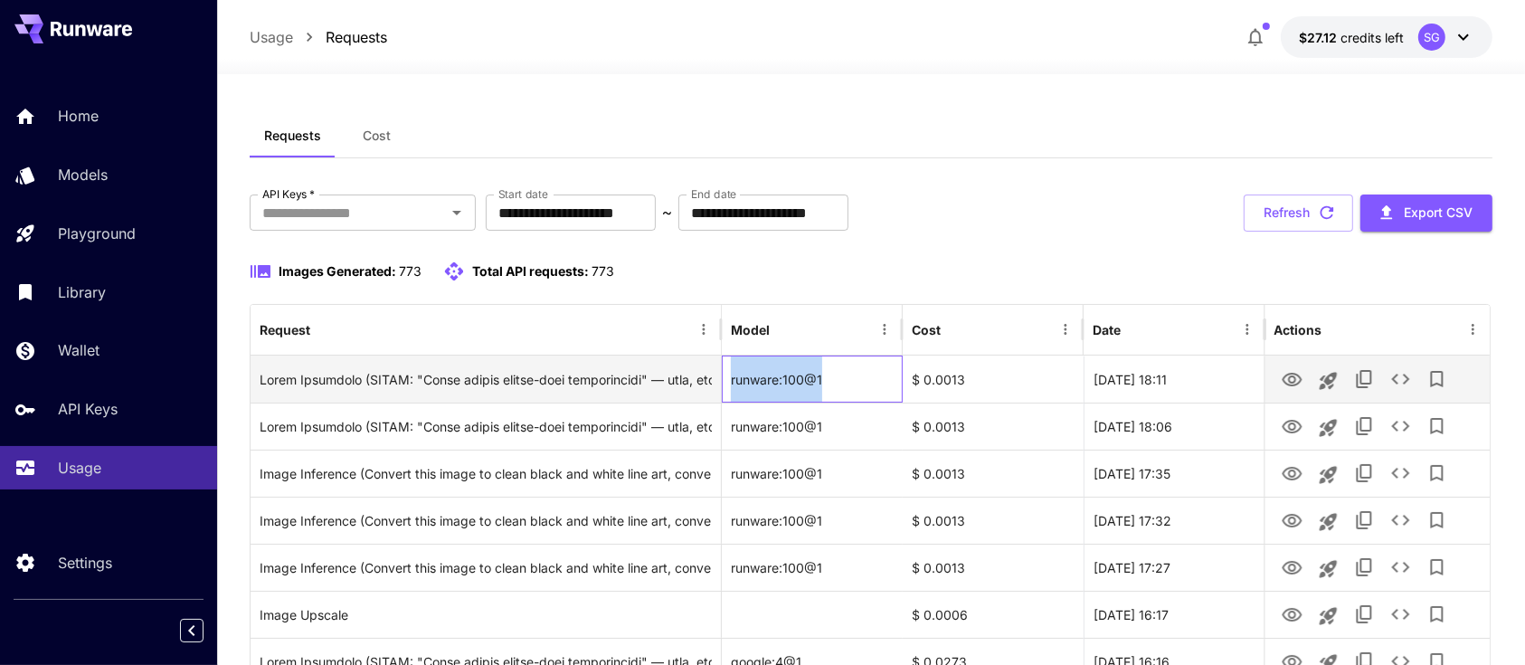
drag, startPoint x: 883, startPoint y: 382, endPoint x: 730, endPoint y: 382, distance: 152.9
click at [730, 382] on div "runware:100@1" at bounding box center [812, 378] width 181 height 47
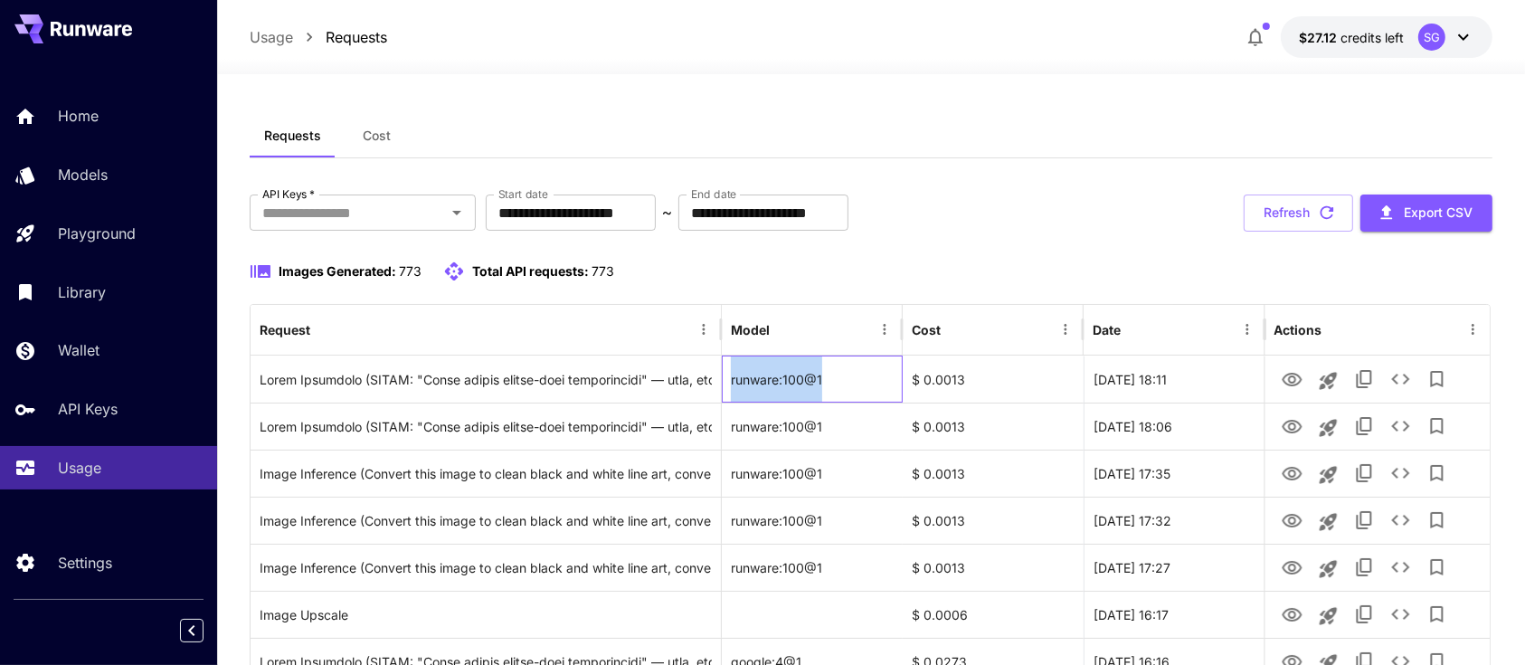
copy div "runware:100@1"
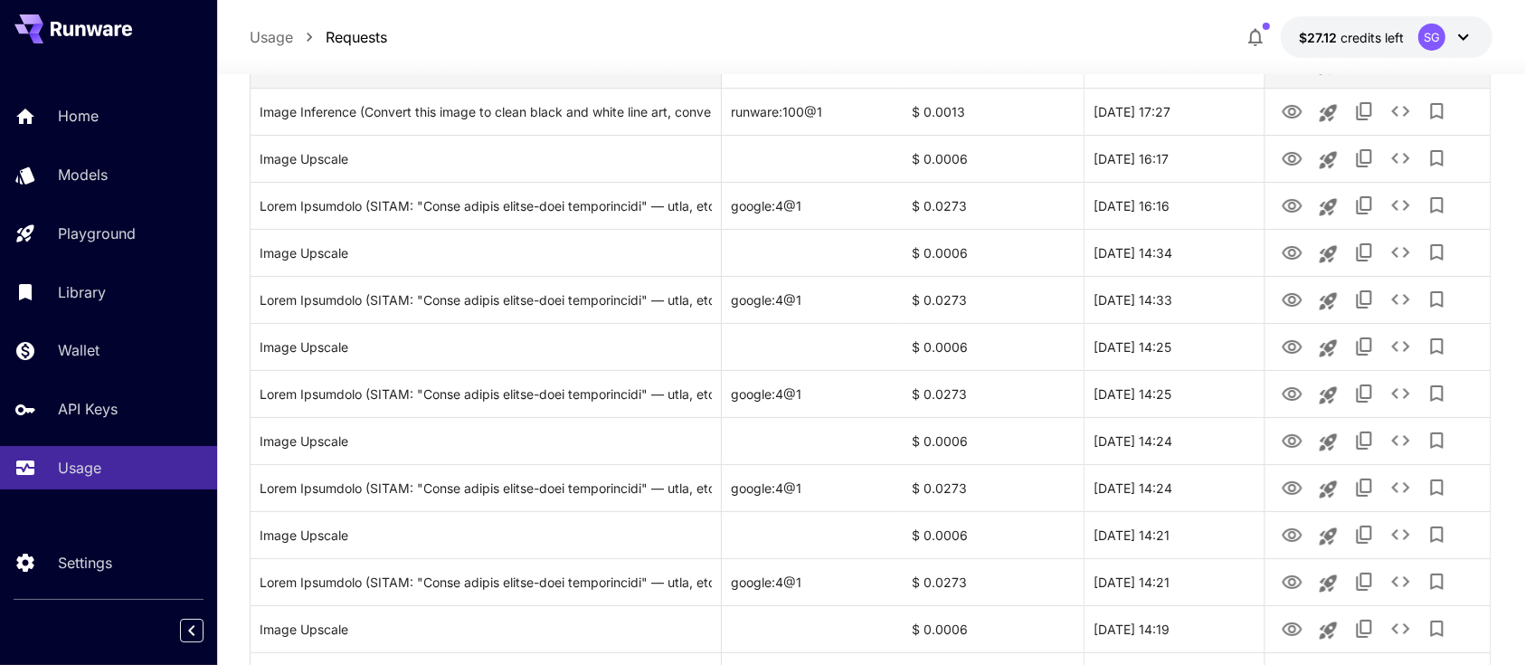
scroll to position [602, 0]
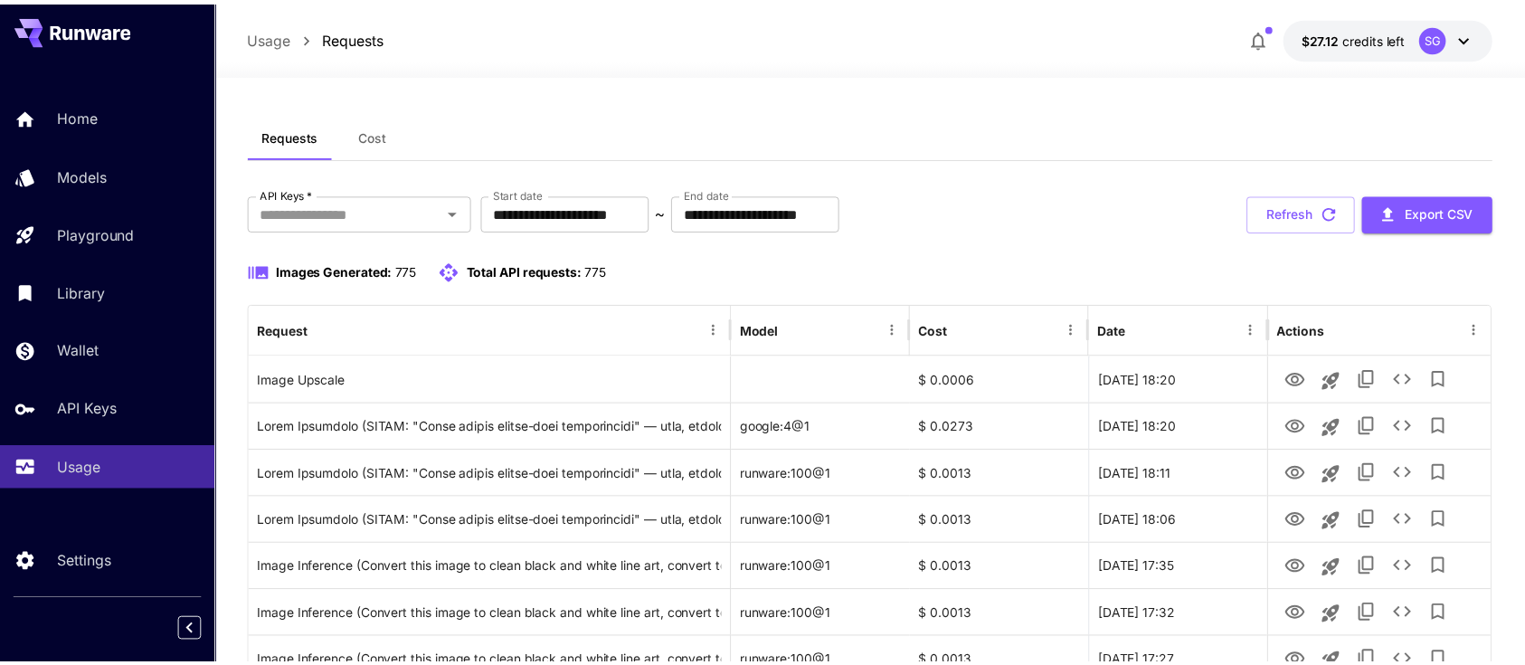
scroll to position [602, 0]
